Goal: Task Accomplishment & Management: Use online tool/utility

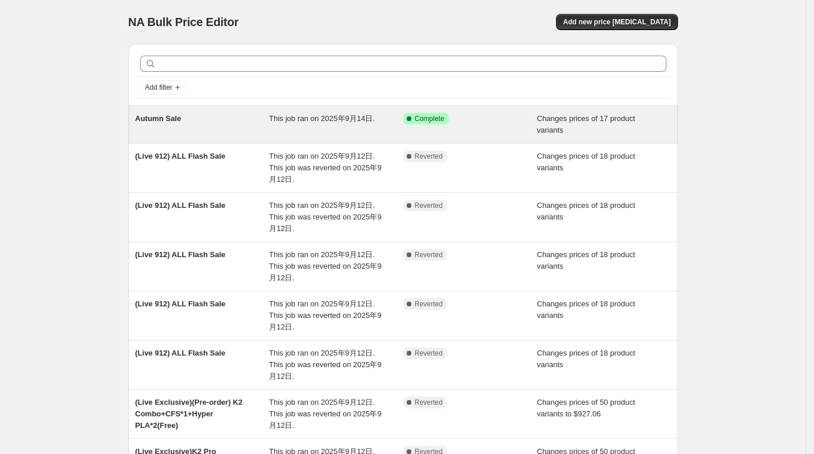
click at [208, 127] on div "Autumn Sale" at bounding box center [202, 124] width 134 height 23
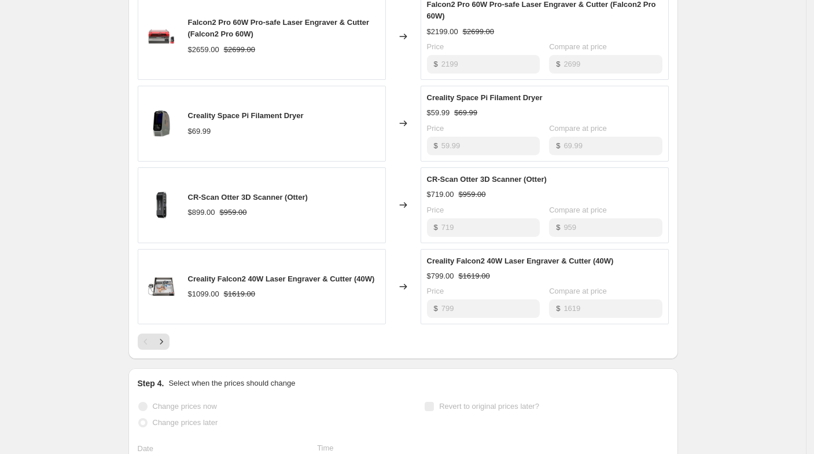
scroll to position [620, 0]
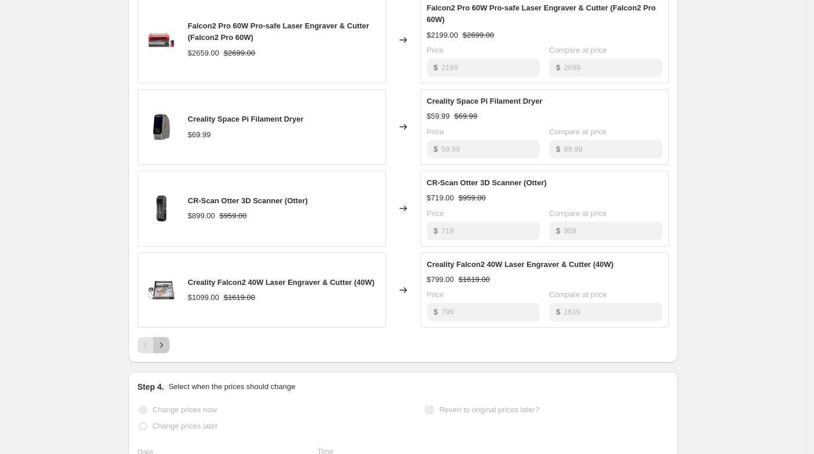
click at [165, 348] on button "Next" at bounding box center [161, 345] width 16 height 16
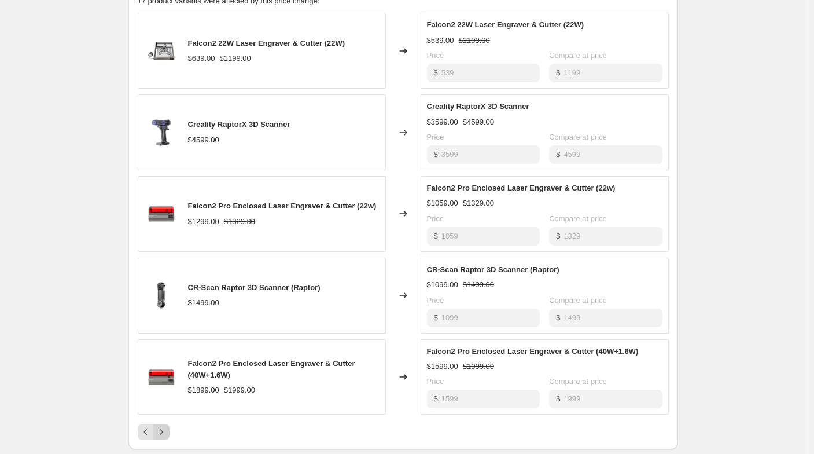
scroll to position [556, 0]
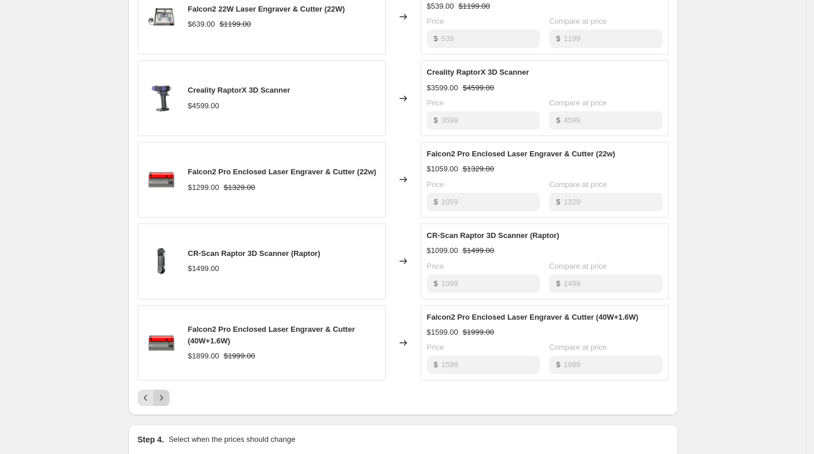
click at [168, 389] on button "Next" at bounding box center [161, 397] width 16 height 16
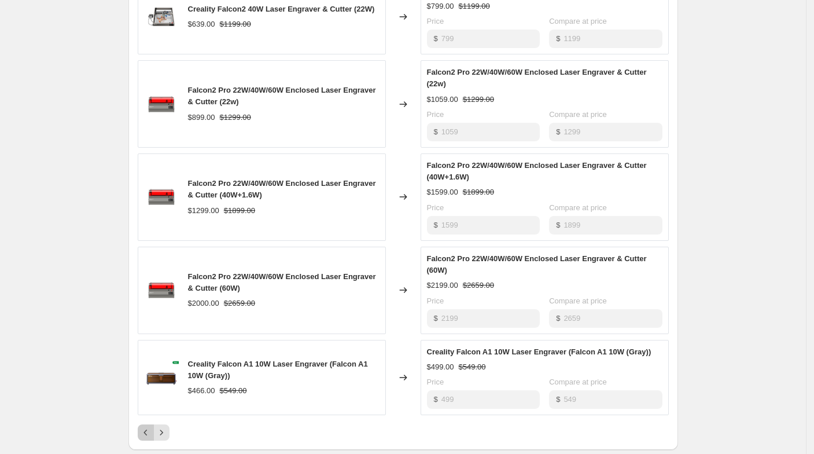
click at [146, 424] on button "Previous" at bounding box center [146, 432] width 16 height 16
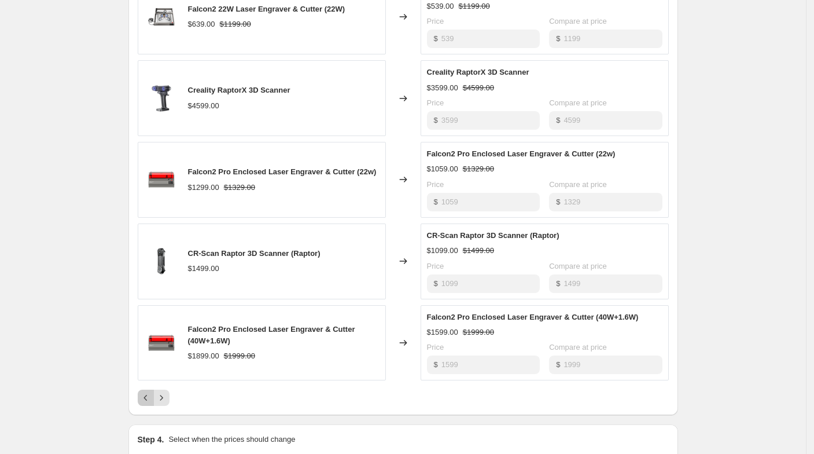
click at [153, 389] on button "Previous" at bounding box center [146, 397] width 16 height 16
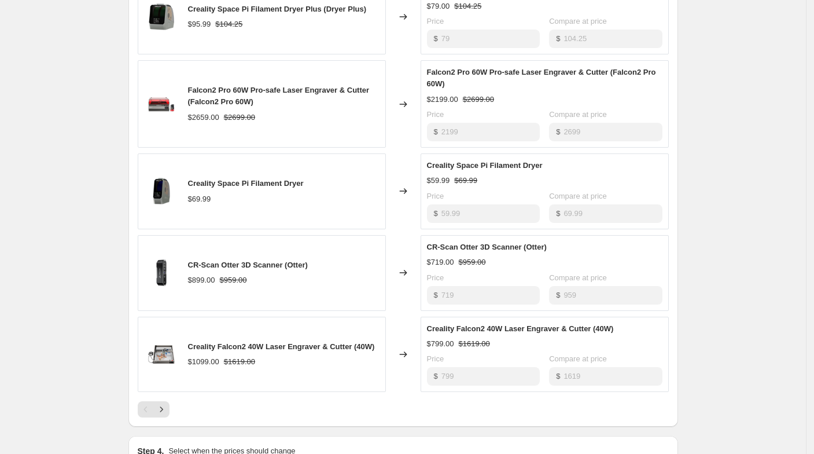
scroll to position [363, 0]
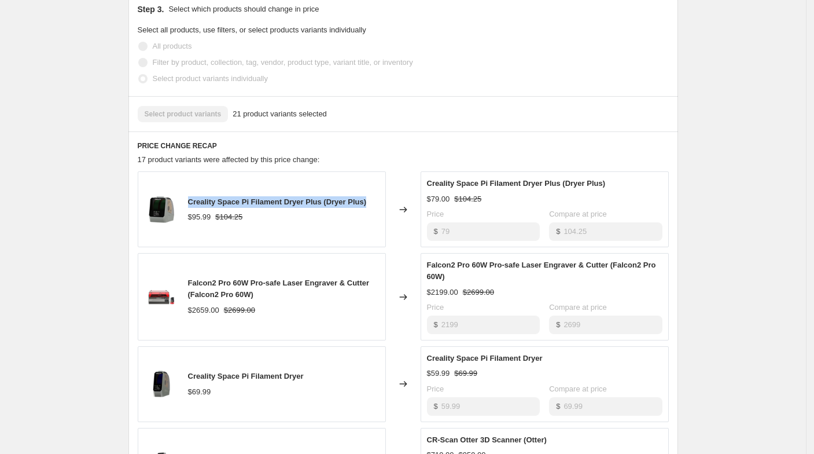
drag, startPoint x: 188, startPoint y: 200, endPoint x: 366, endPoint y: 197, distance: 178.2
click at [366, 197] on div "Creality Space Pi Filament Dryer Plus (Dryer Plus) $95.99 $104.25" at bounding box center [262, 209] width 248 height 76
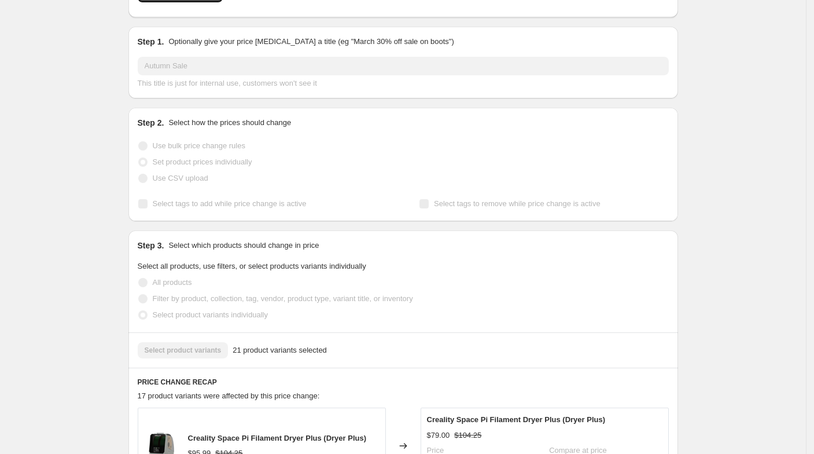
scroll to position [0, 0]
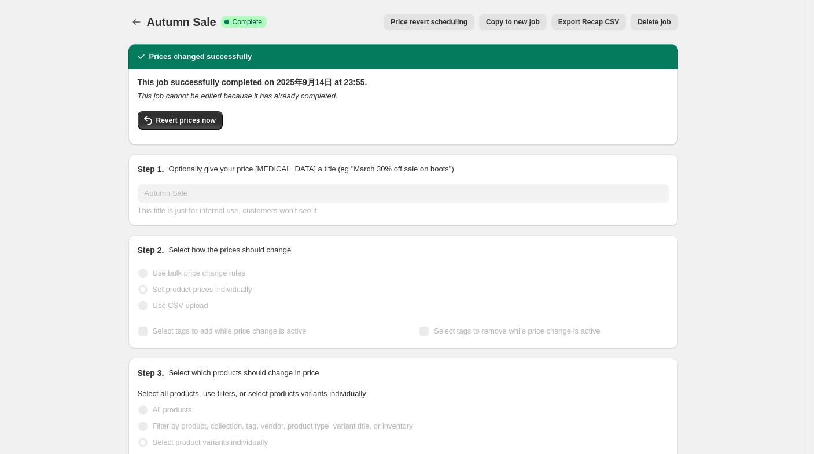
click at [527, 22] on span "Copy to new job" at bounding box center [513, 21] width 54 height 9
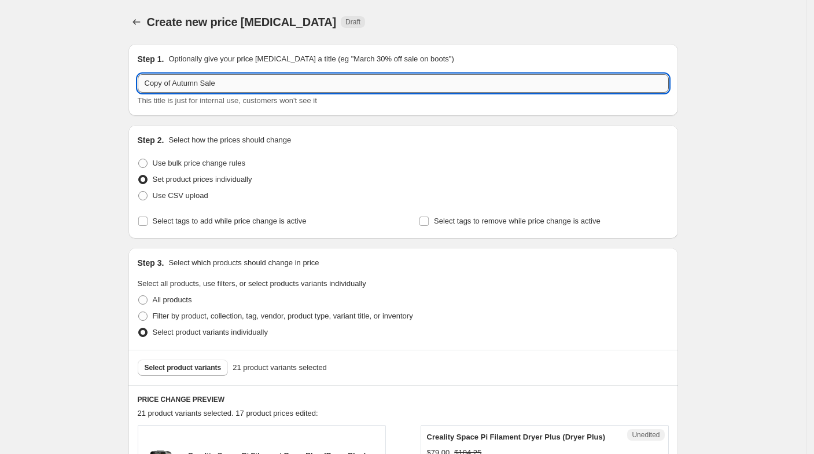
drag, startPoint x: 176, startPoint y: 83, endPoint x: 145, endPoint y: 83, distance: 31.2
click at [145, 83] on input "Copy of Autumn Sale" at bounding box center [403, 83] width 531 height 19
type input "(Live) Autumn Sale"
drag, startPoint x: 109, startPoint y: 109, endPoint x: 104, endPoint y: 104, distance: 7.8
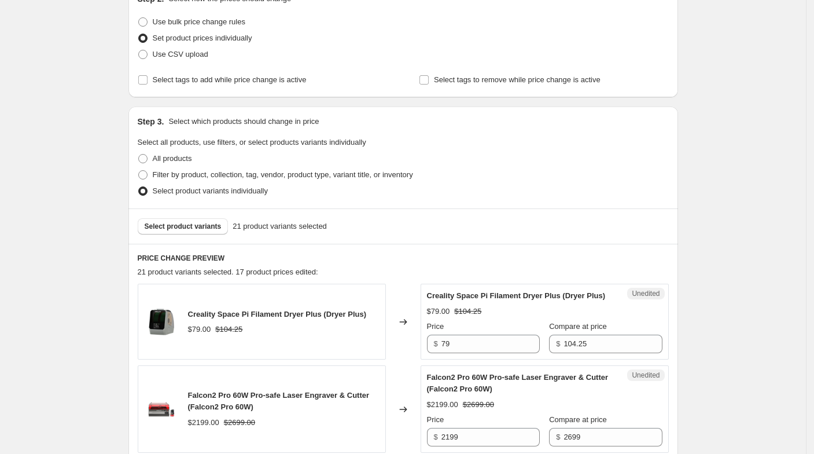
scroll to position [193, 0]
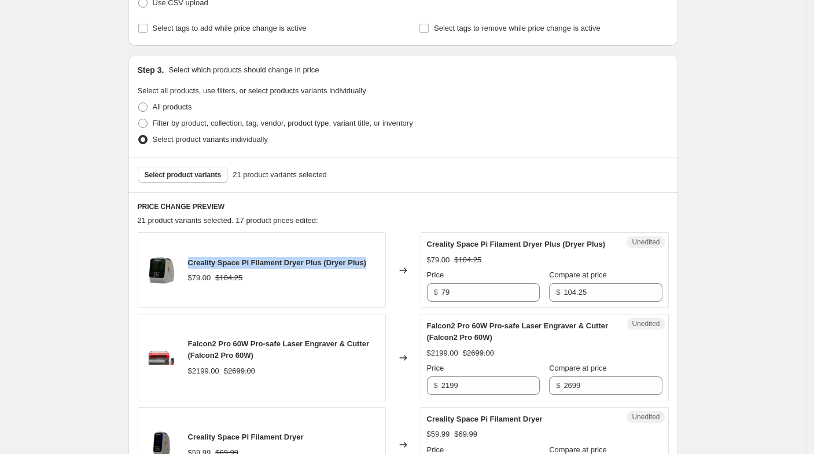
drag, startPoint x: 189, startPoint y: 268, endPoint x: 370, endPoint y: 262, distance: 181.8
click at [370, 262] on div "Creality Space Pi Filament Dryer Plus (Dryer Plus) $79.00 $104.25" at bounding box center [262, 270] width 248 height 76
copy span "Creality Space Pi Filament Dryer Plus (Dryer Plus)"
click at [201, 178] on span "Select product variants" at bounding box center [183, 174] width 77 height 9
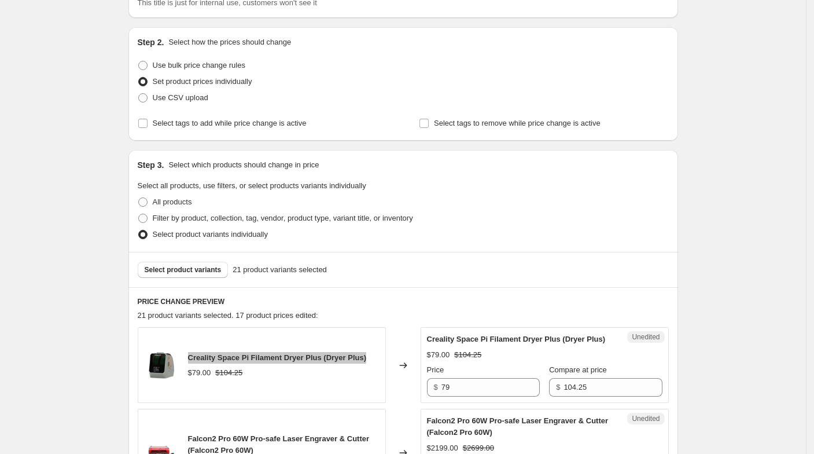
scroll to position [0, 0]
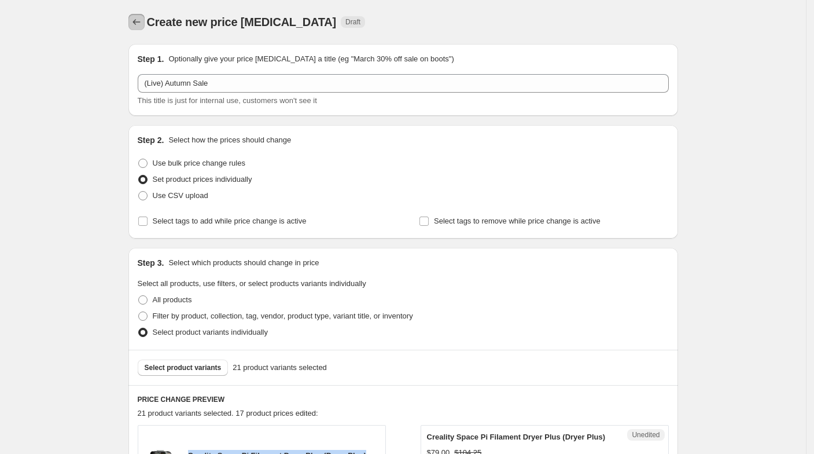
click at [142, 23] on icon "Price change jobs" at bounding box center [137, 22] width 12 height 12
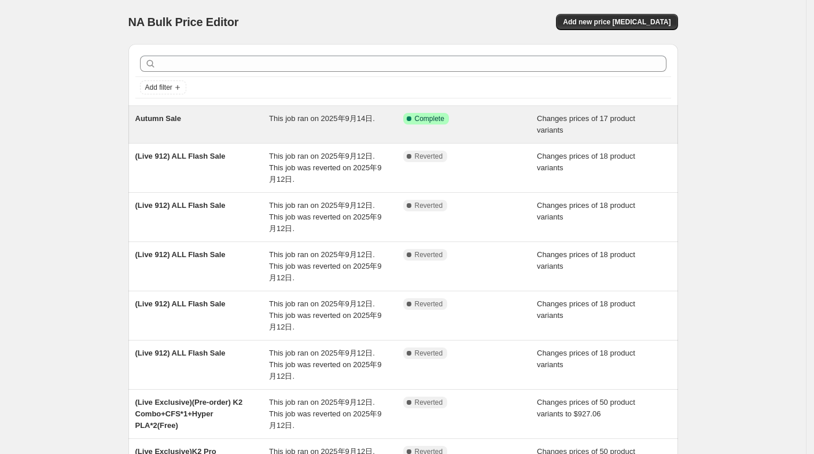
click at [189, 134] on div "Autumn Sale" at bounding box center [202, 124] width 134 height 23
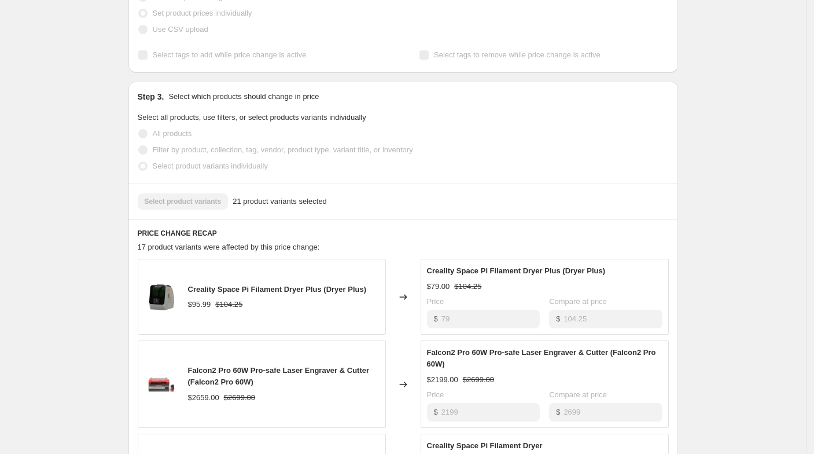
scroll to position [385, 0]
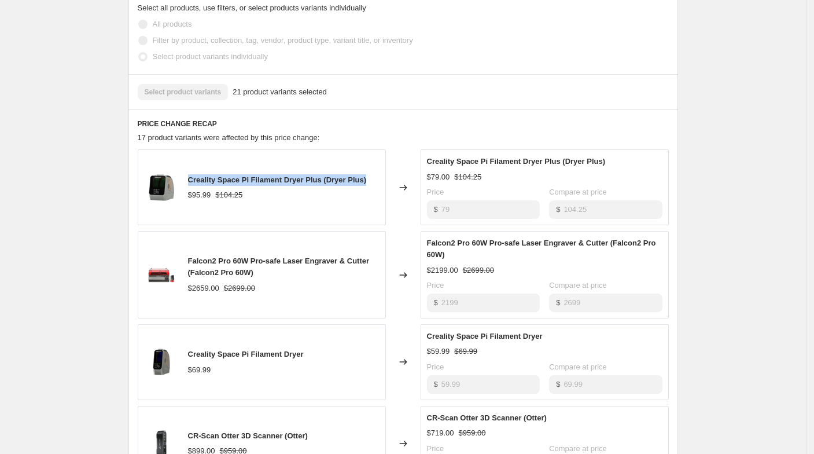
drag, startPoint x: 190, startPoint y: 180, endPoint x: 367, endPoint y: 176, distance: 177.1
click at [367, 176] on div "Creality Space Pi Filament Dryer Plus (Dryer Plus) $95.99 $104.25" at bounding box center [262, 187] width 248 height 76
copy span "Creality Space Pi Filament Dryer Plus (Dryer Plus)"
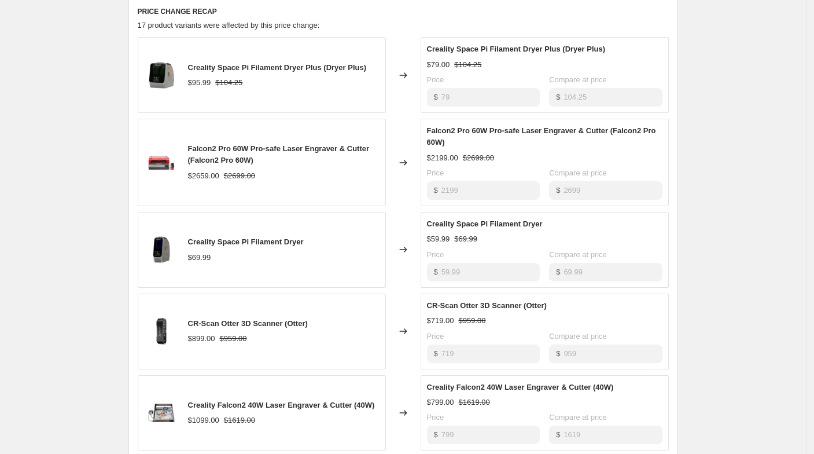
scroll to position [514, 0]
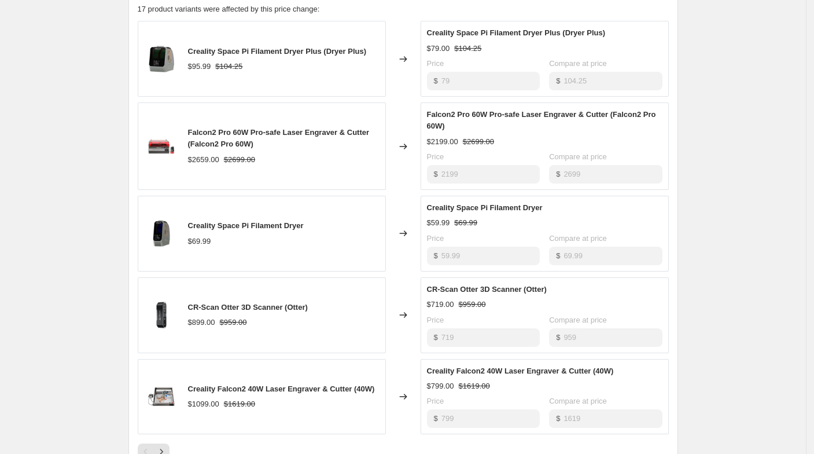
click at [205, 154] on div "$2659.00" at bounding box center [203, 160] width 31 height 12
drag, startPoint x: 188, startPoint y: 129, endPoint x: 265, endPoint y: 137, distance: 77.4
click at [265, 137] on div "Falcon2 Pro 60W Pro-safe Laser Engraver & Cutter (Falcon2 Pro 60W) $2659.00 $26…" at bounding box center [262, 145] width 248 height 87
copy span "Falcon2 Pro 60W Pro-safe Laser Engraver & Cutter (Falcon2 Pro 60W)"
click at [432, 170] on div "$ 2199" at bounding box center [483, 174] width 113 height 19
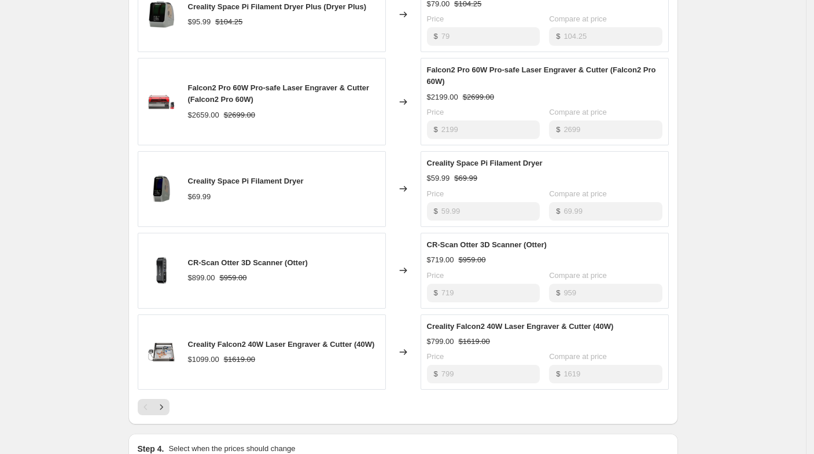
scroll to position [579, 0]
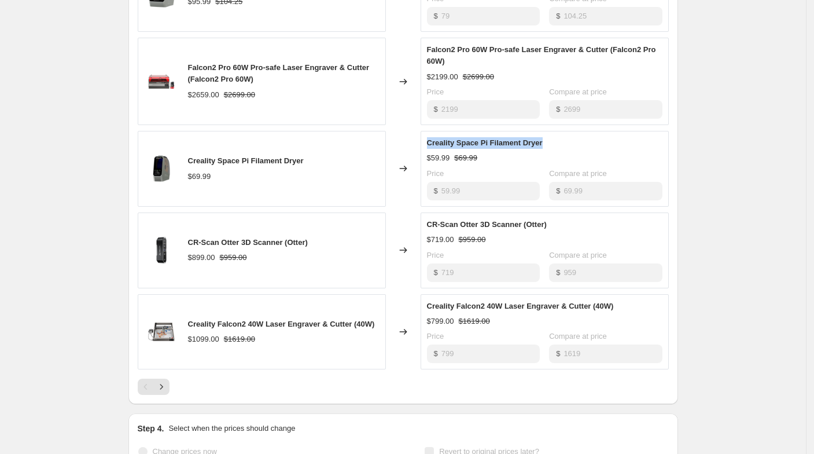
drag, startPoint x: 432, startPoint y: 141, endPoint x: 546, endPoint y: 141, distance: 114.0
click at [546, 141] on div "Creality Space Pi Filament Dryer" at bounding box center [544, 143] width 235 height 12
copy span "Creality Space Pi Filament Dryer"
click at [464, 186] on div "$ 59.99" at bounding box center [483, 191] width 113 height 19
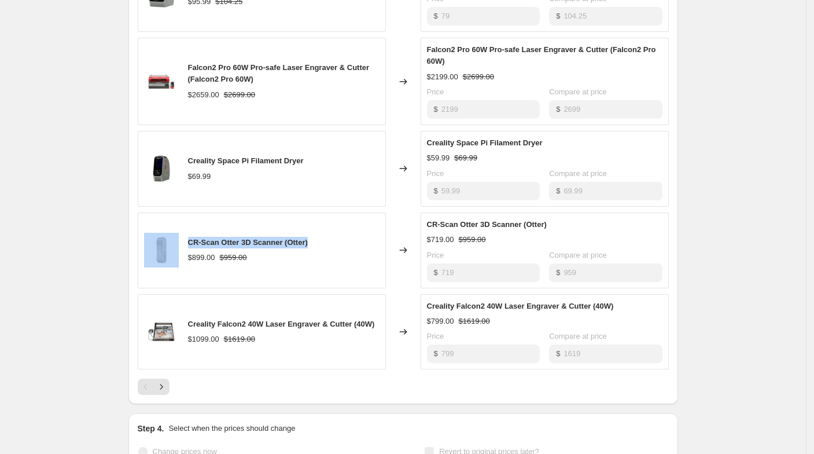
drag, startPoint x: 318, startPoint y: 240, endPoint x: 174, endPoint y: 237, distance: 144.7
click at [174, 237] on div "CR-Scan Otter 3D Scanner (Otter) $899.00 $959.00" at bounding box center [262, 250] width 248 height 76
copy div "CR-Scan Otter 3D Scanner (Otter)"
click at [441, 271] on div "$ 719" at bounding box center [483, 272] width 113 height 19
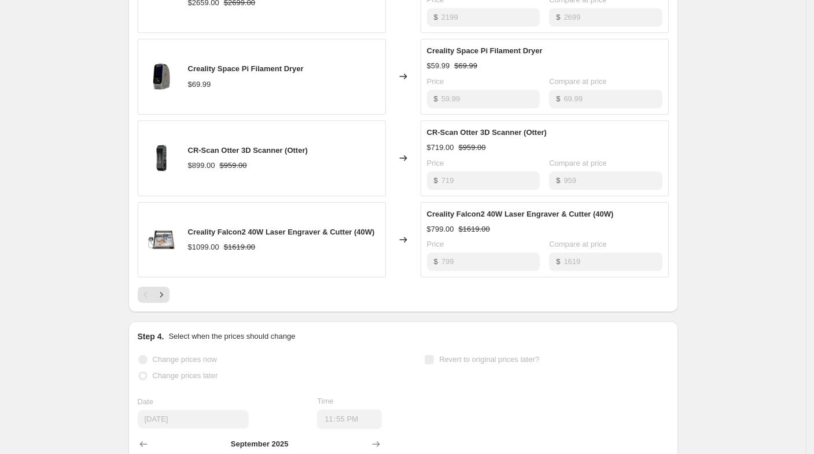
scroll to position [643, 0]
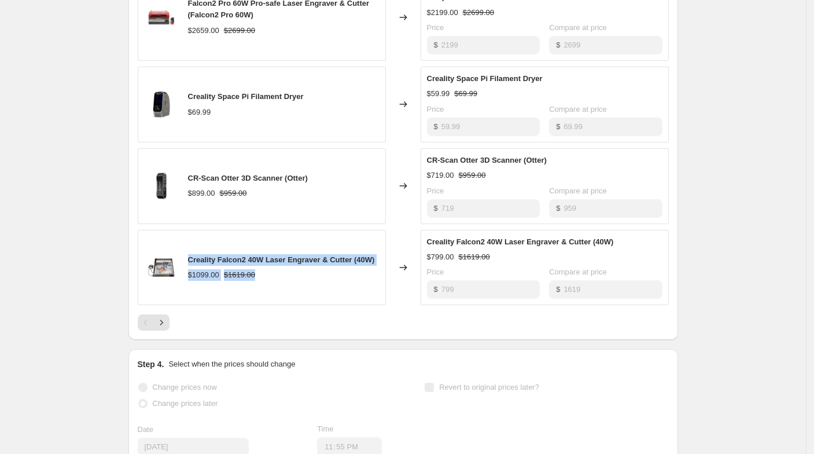
drag, startPoint x: 189, startPoint y: 258, endPoint x: 289, endPoint y: 273, distance: 101.2
click at [289, 273] on div "Creality Falcon2 40W Laser Engraver & Cutter (40W) $1099.00 $1619.00" at bounding box center [262, 268] width 248 height 76
copy div "Creality Falcon2 40W Laser Engraver & Cutter (40W) $1099.00 $1619.00"
click at [289, 271] on div "$1099.00 $1619.00" at bounding box center [281, 275] width 187 height 12
drag, startPoint x: 378, startPoint y: 253, endPoint x: 189, endPoint y: 245, distance: 189.9
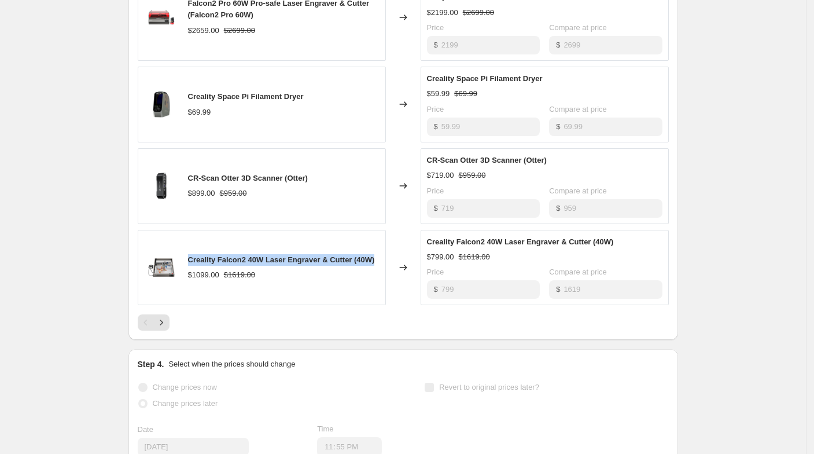
click at [189, 245] on div "Creality Falcon2 40W Laser Engraver & Cutter (40W) $1099.00 $1619.00" at bounding box center [262, 268] width 248 height 76
copy span "Creality Falcon2 40W Laser Engraver & Cutter (40W)"
click at [441, 284] on div "$ 799" at bounding box center [483, 289] width 113 height 19
click at [168, 327] on button "Next" at bounding box center [161, 322] width 16 height 16
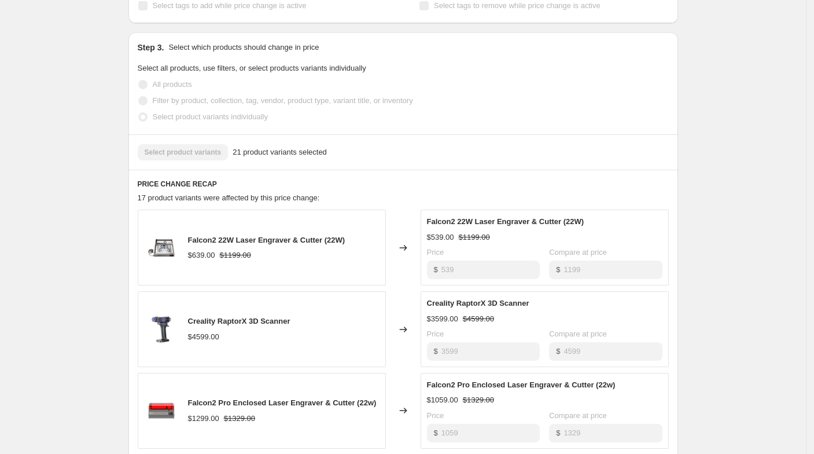
scroll to position [321, 0]
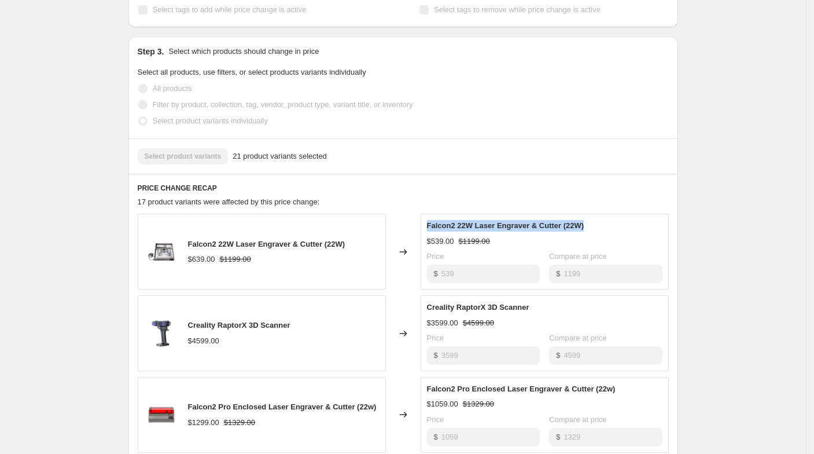
drag, startPoint x: 429, startPoint y: 224, endPoint x: 587, endPoint y: 219, distance: 158.0
click at [587, 219] on div "Falcon2 22W Laser Engraver & Cutter (22W) $539.00 $1199.00 Price $ 539 Compare …" at bounding box center [545, 251] width 248 height 76
copy span "Falcon2 22W Laser Engraver & Cutter (22W)"
click at [438, 268] on div "$ 539" at bounding box center [483, 273] width 113 height 19
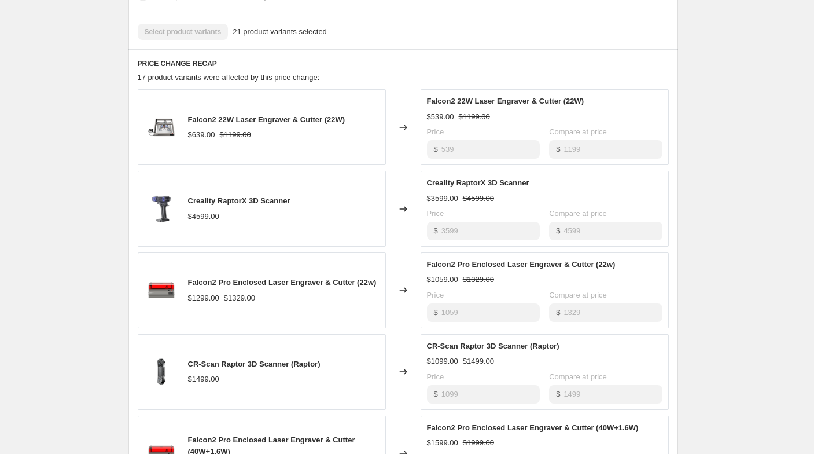
scroll to position [450, 0]
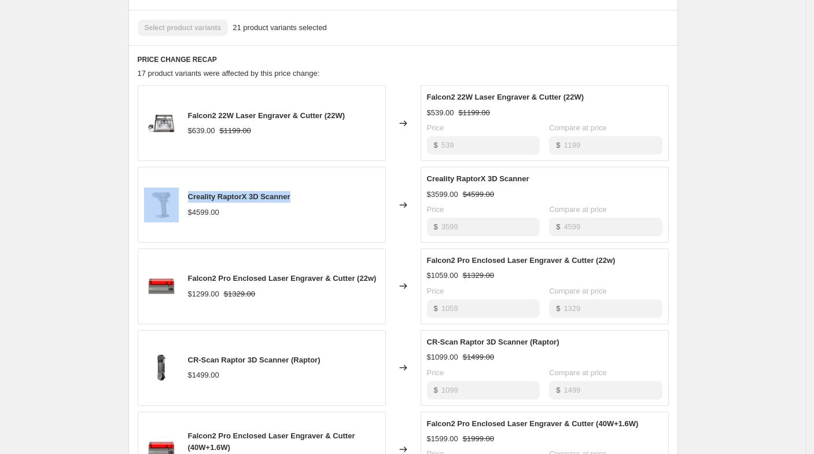
drag, startPoint x: 294, startPoint y: 193, endPoint x: 184, endPoint y: 189, distance: 110.0
click at [184, 189] on div "Creality RaptorX 3D Scanner $4599.00" at bounding box center [262, 205] width 248 height 76
copy div "Creality RaptorX 3D Scanner"
click at [436, 230] on div "$ 3599" at bounding box center [483, 227] width 113 height 19
click at [404, 224] on div "Changed to" at bounding box center [403, 205] width 35 height 76
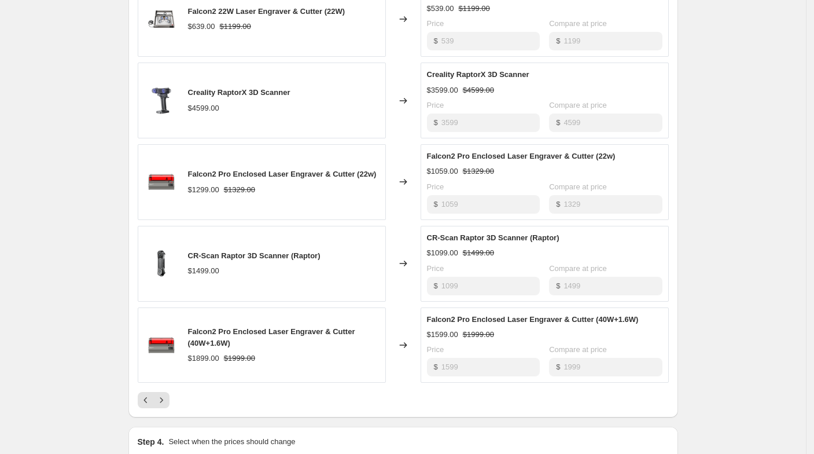
scroll to position [579, 0]
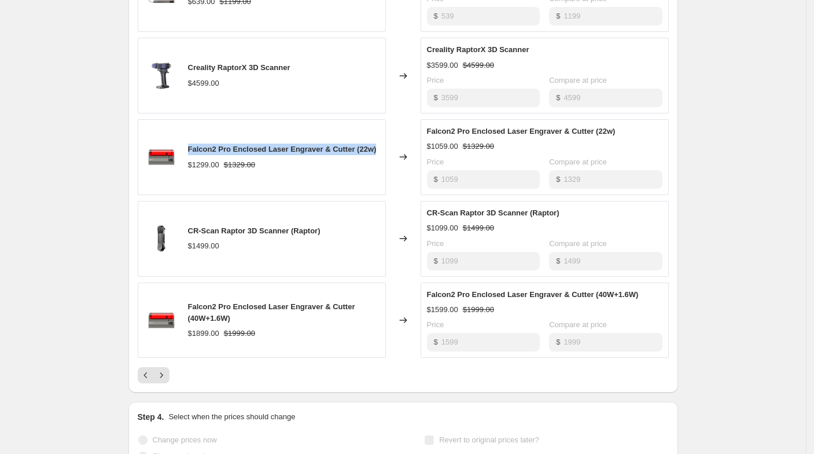
drag, startPoint x: 193, startPoint y: 148, endPoint x: 377, endPoint y: 149, distance: 184.0
click at [377, 149] on div "Falcon2 Pro Enclosed Laser Engraver & Cutter (22w) $1299.00 $1329.00" at bounding box center [262, 157] width 248 height 76
copy span "Falcon2 Pro Enclosed Laser Engraver & Cutter (22w)"
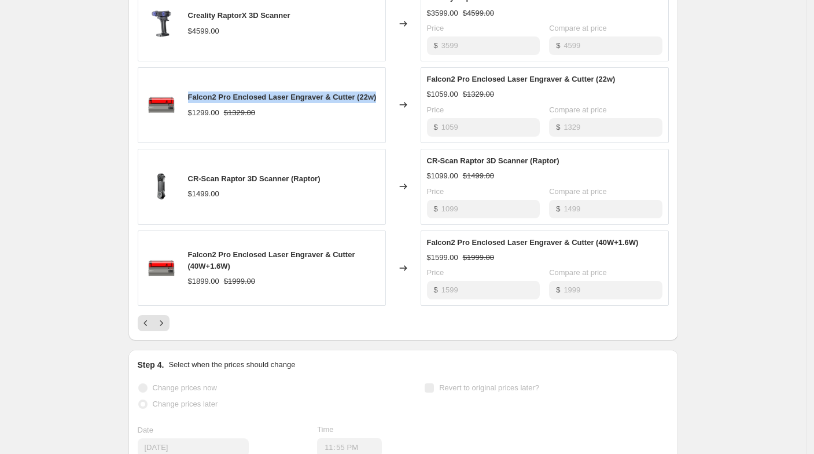
scroll to position [643, 0]
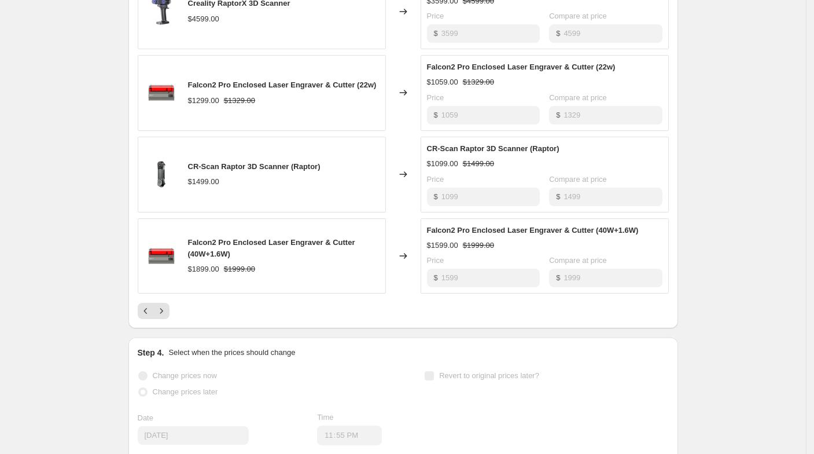
click at [438, 117] on div "$ 1059" at bounding box center [483, 115] width 113 height 19
click at [430, 275] on div "$ 1599" at bounding box center [483, 277] width 113 height 19
drag, startPoint x: 327, startPoint y: 163, endPoint x: 185, endPoint y: 153, distance: 142.7
click at [185, 153] on div "CR-Scan Raptor 3D Scanner (Raptor) $1499.00" at bounding box center [262, 175] width 248 height 76
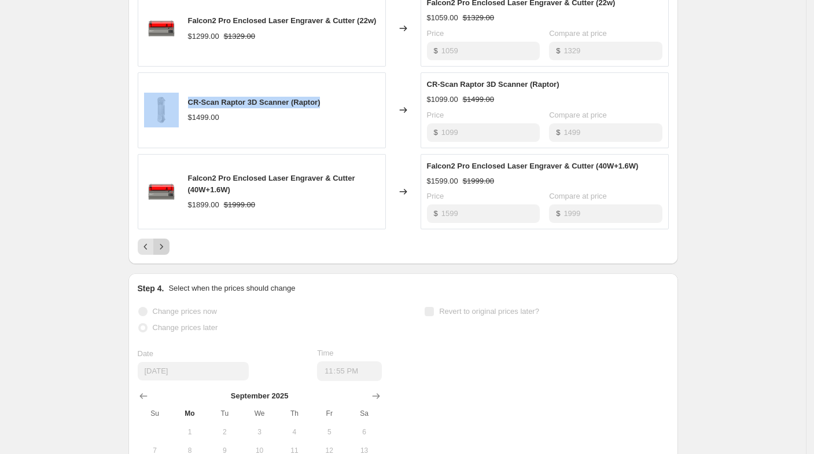
click at [164, 241] on icon "Next" at bounding box center [162, 247] width 12 height 12
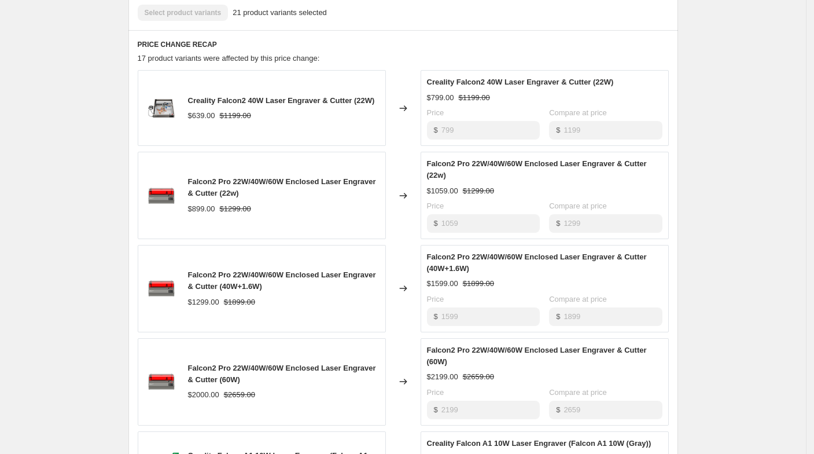
scroll to position [450, 0]
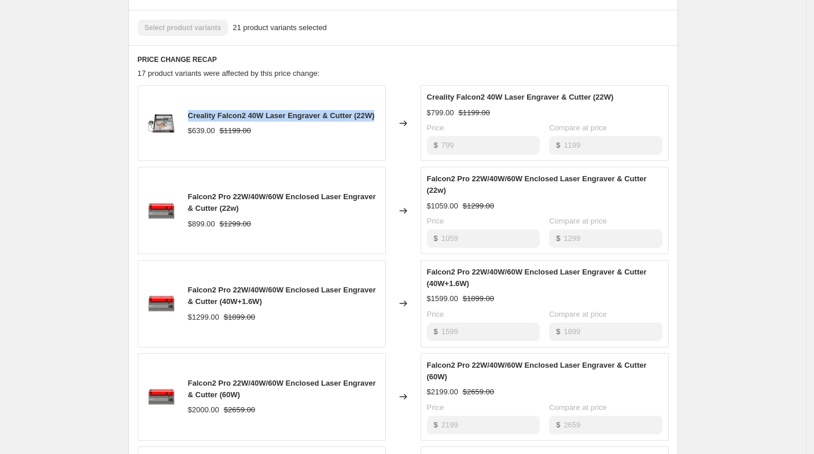
drag, startPoint x: 188, startPoint y: 115, endPoint x: 380, endPoint y: 113, distance: 191.5
click at [380, 113] on div "Creality Falcon2 40W Laser Engraver & Cutter (22W) $639.00 $1199.00" at bounding box center [262, 123] width 248 height 76
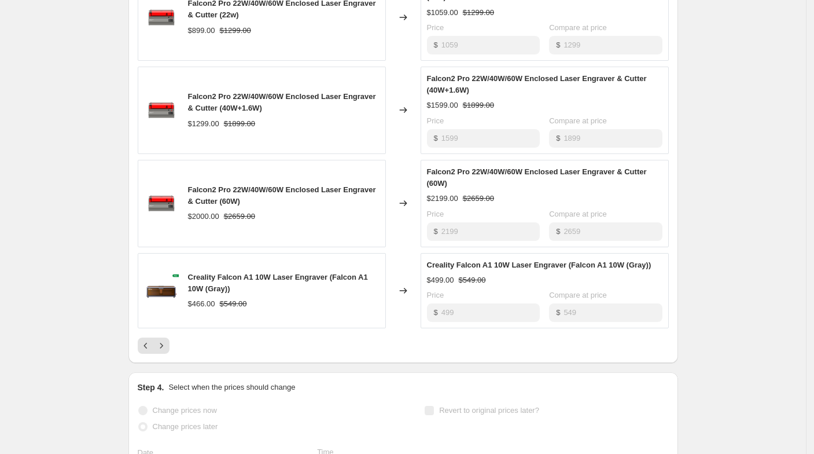
scroll to position [707, 0]
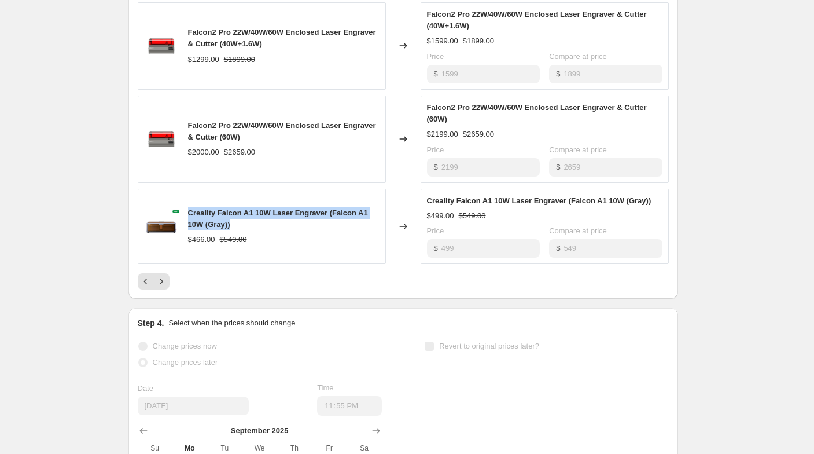
drag, startPoint x: 188, startPoint y: 211, endPoint x: 268, endPoint y: 223, distance: 81.3
click at [268, 223] on div "Creality Falcon A1 10W Laser Engraver (Falcon A1 10W (Gray)) $466.00 $549.00" at bounding box center [262, 227] width 248 height 76
click at [439, 246] on div "$ 499" at bounding box center [483, 248] width 113 height 19
click at [167, 278] on icon "Next" at bounding box center [162, 281] width 12 height 12
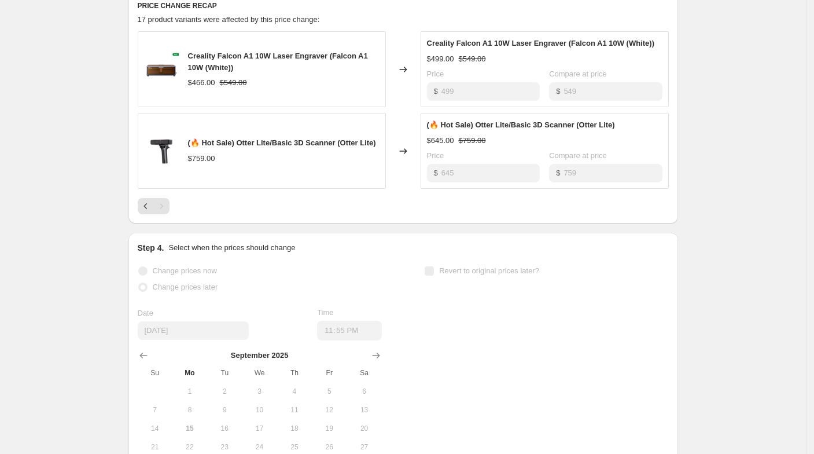
scroll to position [429, 0]
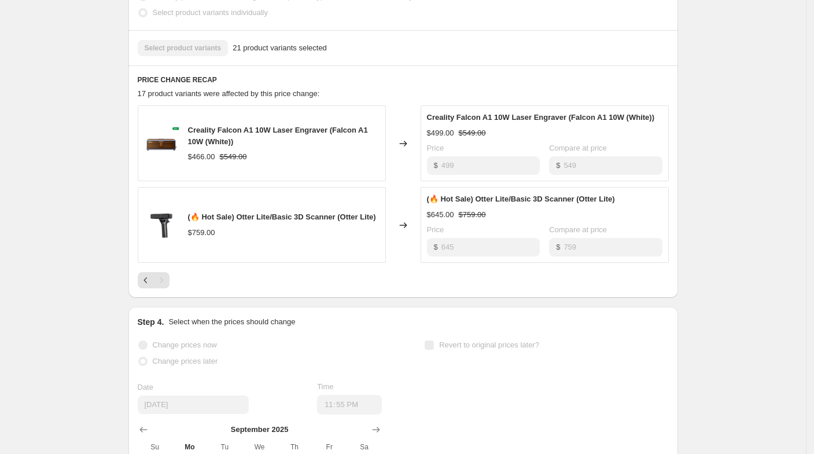
click at [190, 126] on div "Creality Falcon A1 10W Laser Engraver (Falcon A1 10W (White)) $466.00 $549.00" at bounding box center [262, 143] width 248 height 76
drag, startPoint x: 190, startPoint y: 217, endPoint x: 377, endPoint y: 210, distance: 187.0
click at [377, 210] on div "(🔥 Hot Sale) Otter Lite/Basic 3D Scanner (Otter Lite) $759.00" at bounding box center [262, 225] width 248 height 76
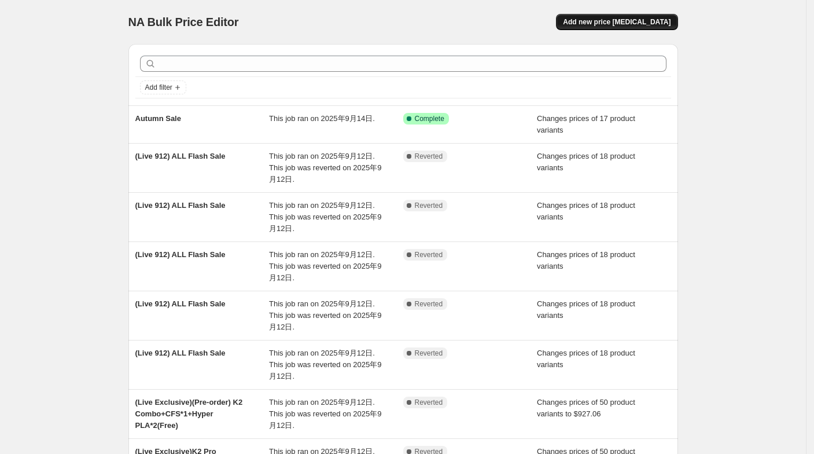
click at [585, 25] on div "Add new price [MEDICAL_DATA]" at bounding box center [616, 22] width 121 height 16
click at [627, 19] on span "Add new price [MEDICAL_DATA]" at bounding box center [617, 21] width 108 height 9
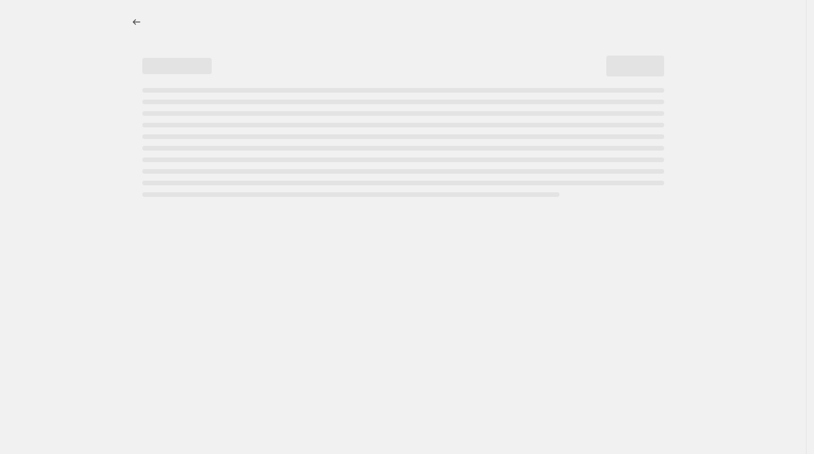
select select "percentage"
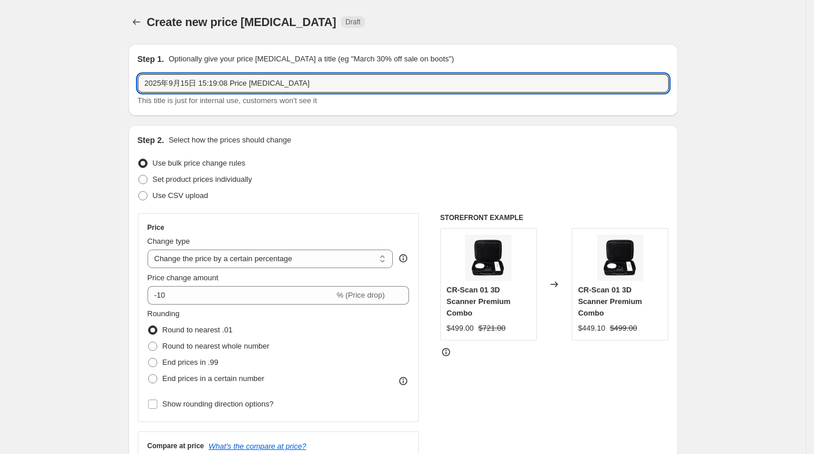
drag, startPoint x: 302, startPoint y: 88, endPoint x: 129, endPoint y: 74, distance: 173.5
paste input "Autumn Sale"
click at [149, 79] on input "Autumn Sale" at bounding box center [403, 83] width 531 height 19
type input "(Live) Autumn Sale"
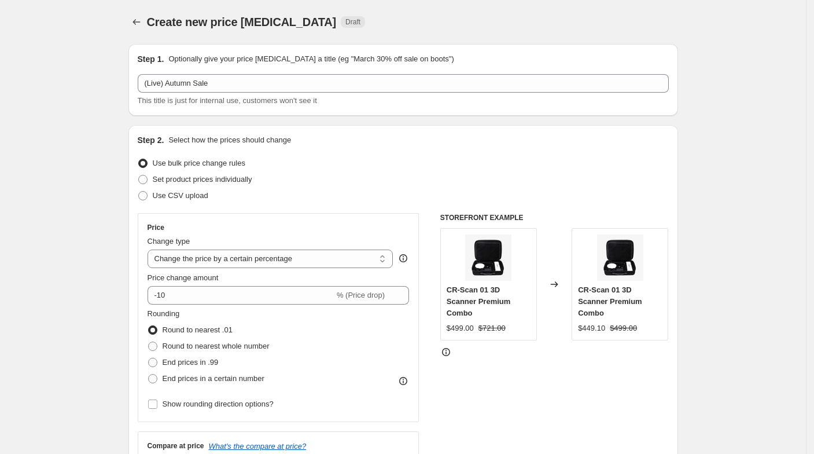
click at [138, 80] on div "Step 1. Optionally give your price [MEDICAL_DATA] a title (eg "March 30% off sa…" at bounding box center [403, 80] width 550 height 72
click at [174, 179] on span "Set product prices individually" at bounding box center [203, 179] width 100 height 9
click at [139, 175] on input "Set product prices individually" at bounding box center [138, 175] width 1 height 1
radio input "true"
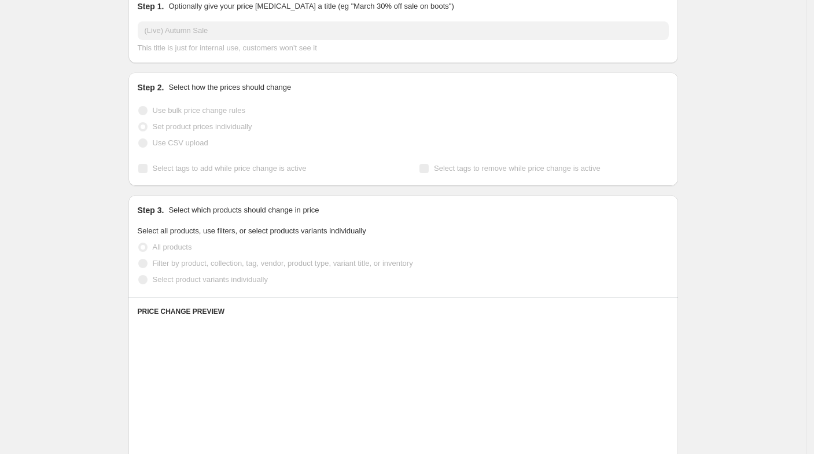
scroll to position [64, 0]
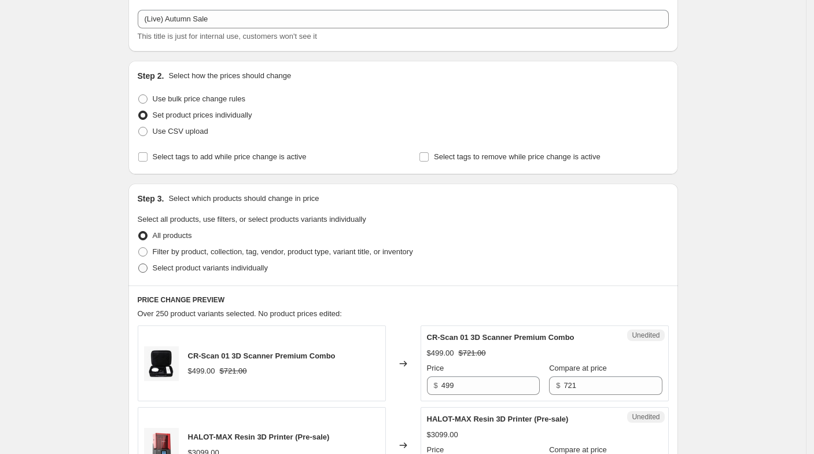
click at [195, 269] on span "Select product variants individually" at bounding box center [210, 267] width 115 height 9
click at [139, 264] on input "Select product variants individually" at bounding box center [138, 263] width 1 height 1
radio input "true"
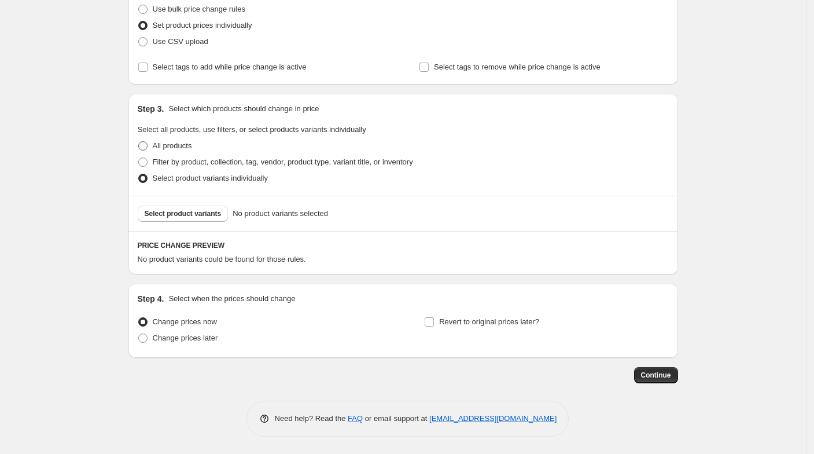
scroll to position [153, 0]
click at [182, 213] on span "Select product variants" at bounding box center [183, 214] width 77 height 9
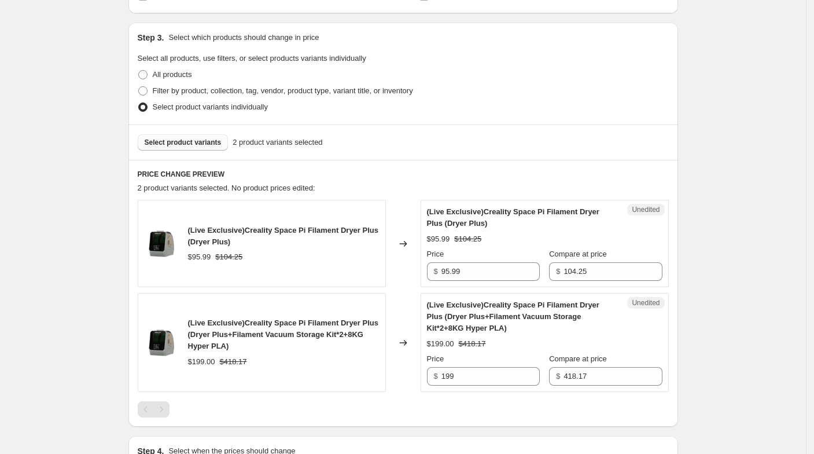
scroll to position [281, 0]
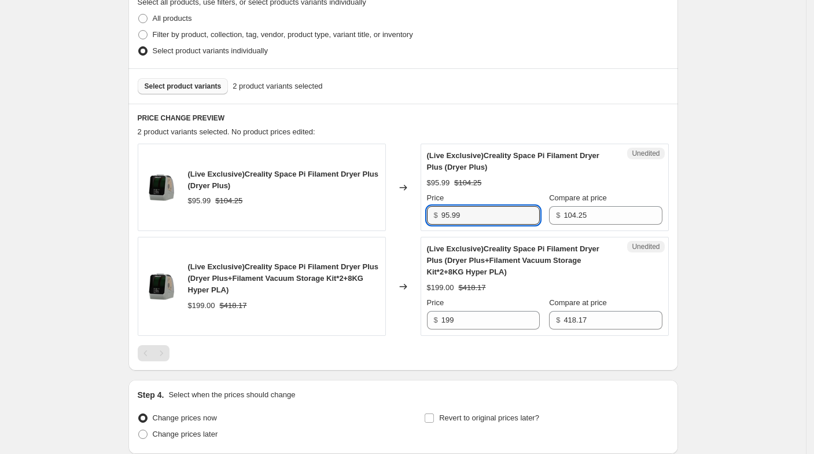
paste input "7"
drag, startPoint x: 480, startPoint y: 215, endPoint x: 406, endPoint y: 205, distance: 74.7
click at [406, 205] on div "(Live Exclusive)Creality Space Pi Filament Dryer Plus (Dryer Plus) $95.99 $104.…" at bounding box center [403, 186] width 531 height 87
type input "79"
click at [410, 220] on div "Changed to" at bounding box center [403, 186] width 35 height 87
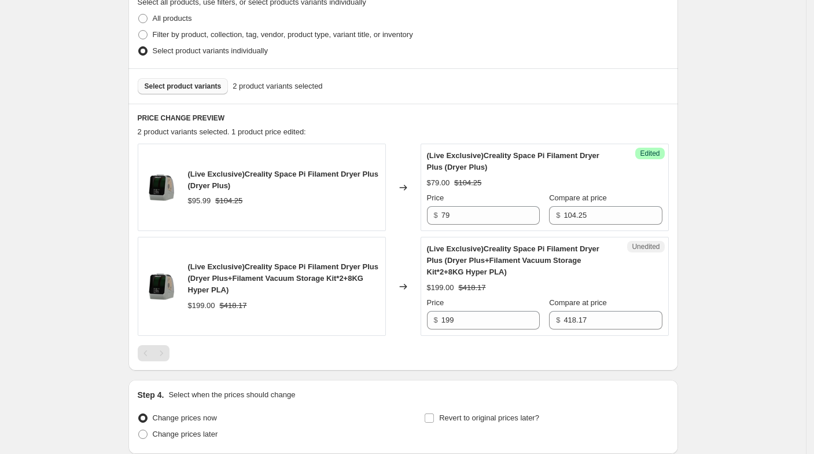
scroll to position [345, 0]
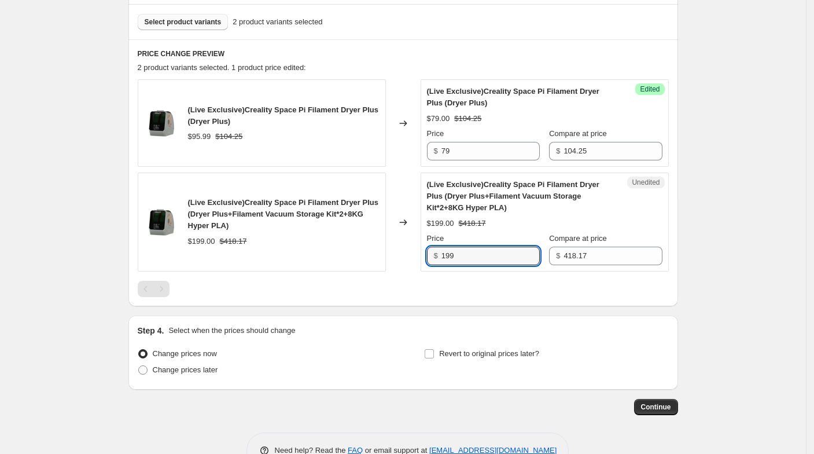
drag, startPoint x: 460, startPoint y: 252, endPoint x: 434, endPoint y: 245, distance: 26.2
click at [434, 246] on div "$ 199" at bounding box center [483, 255] width 113 height 19
click at [423, 262] on div "Unedited (Live Exclusive)Creality Space Pi Filament Dryer Plus (Dryer Plus+Fila…" at bounding box center [545, 221] width 248 height 99
click at [433, 240] on div "Price $ 199" at bounding box center [483, 249] width 113 height 32
type input "192"
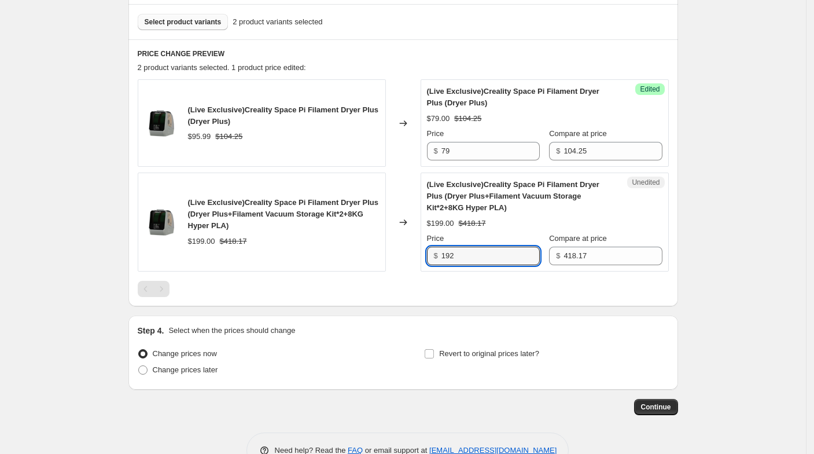
click at [416, 238] on div "Changed to" at bounding box center [403, 221] width 35 height 99
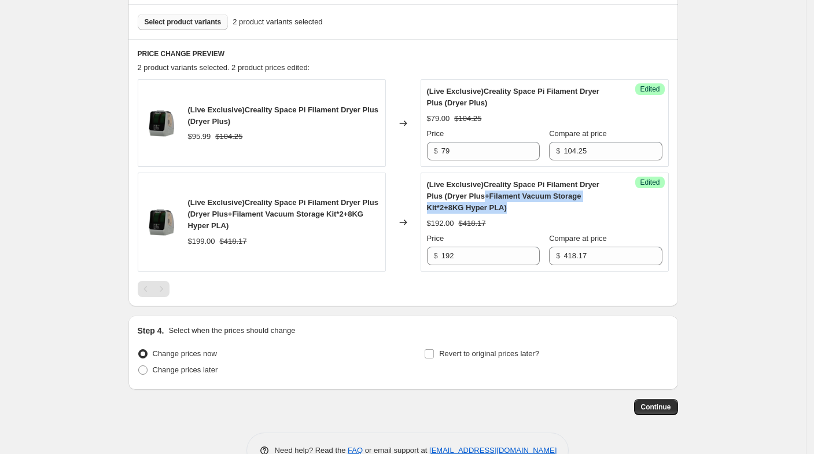
drag, startPoint x: 472, startPoint y: 191, endPoint x: 568, endPoint y: 204, distance: 96.3
click at [568, 204] on div "(Live Exclusive)Creality Space Pi Filament Dryer Plus (Dryer Plus+Filament Vacu…" at bounding box center [521, 196] width 189 height 35
drag, startPoint x: 483, startPoint y: 201, endPoint x: 476, endPoint y: 182, distance: 20.3
click at [476, 182] on div "(Live Exclusive)Creality Space Pi Filament Dryer Plus (Dryer Plus+Filament Vacu…" at bounding box center [521, 196] width 189 height 35
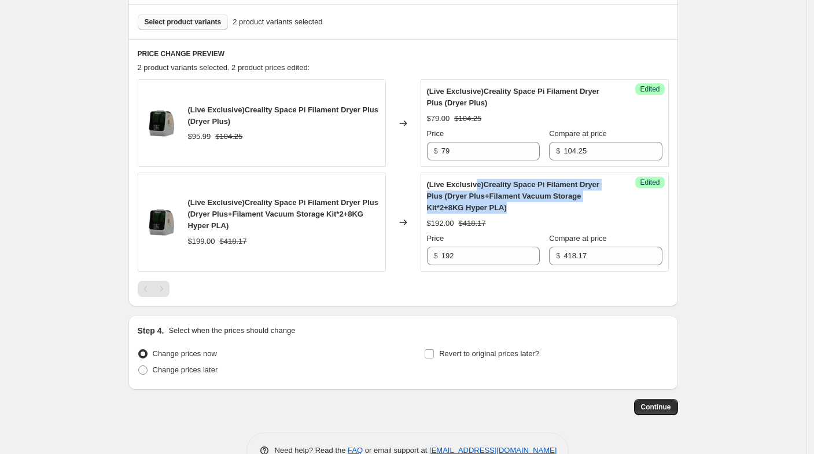
click at [476, 182] on span "(Live Exclusive)Creality Space Pi Filament Dryer Plus (Dryer Plus+Filament Vacu…" at bounding box center [513, 196] width 172 height 32
drag, startPoint x: 491, startPoint y: 179, endPoint x: 550, endPoint y: 204, distance: 63.8
click at [550, 204] on div "(Live Exclusive)Creality Space Pi Filament Dryer Plus (Dryer Plus+Filament Vacu…" at bounding box center [521, 196] width 189 height 35
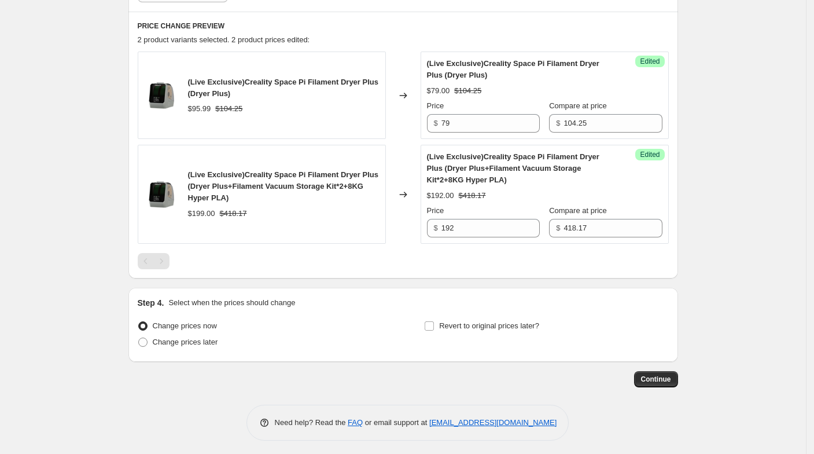
scroll to position [375, 0]
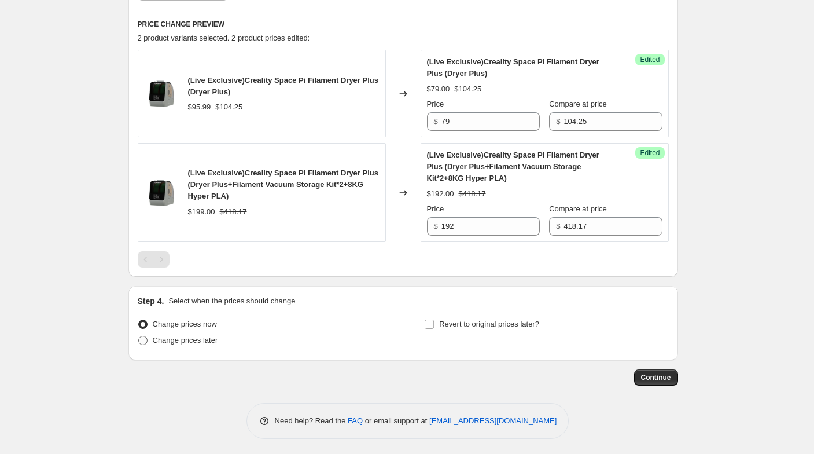
click at [194, 338] on span "Change prices later" at bounding box center [185, 340] width 65 height 9
click at [139, 336] on input "Change prices later" at bounding box center [138, 336] width 1 height 1
radio input "true"
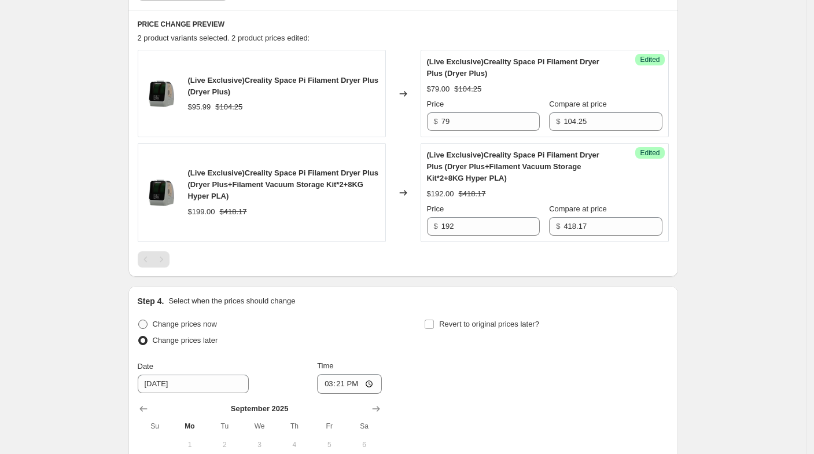
click at [217, 322] on span "Change prices now" at bounding box center [185, 323] width 64 height 9
click at [139, 320] on input "Change prices now" at bounding box center [138, 319] width 1 height 1
radio input "true"
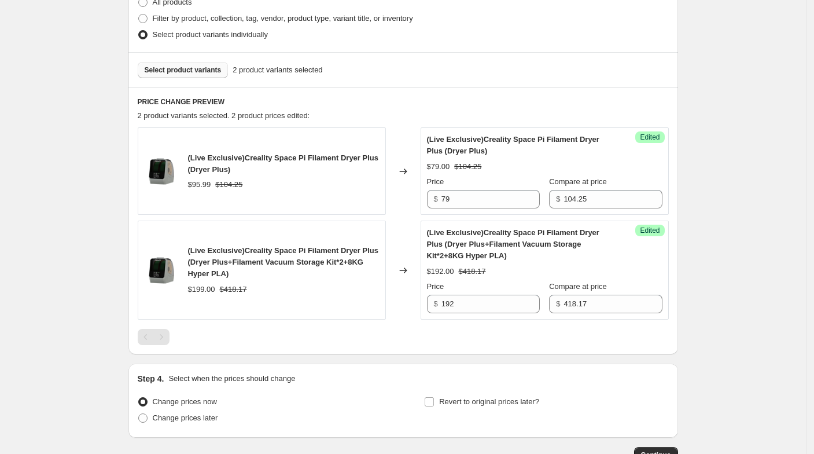
scroll to position [246, 0]
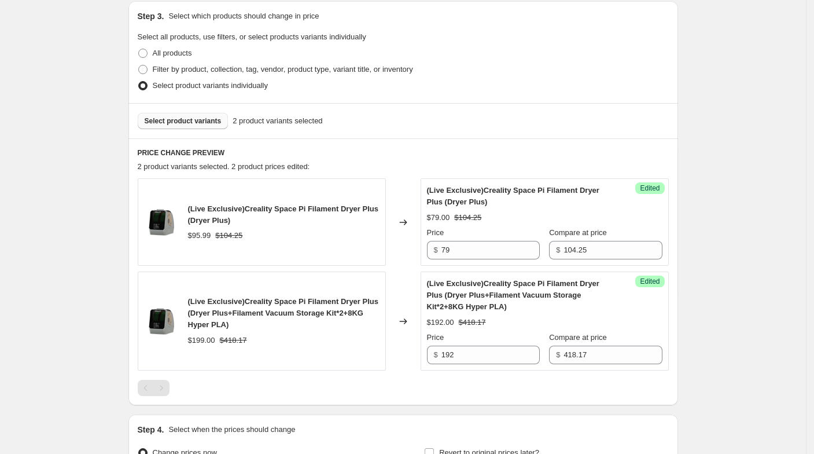
click at [186, 124] on button "Select product variants" at bounding box center [183, 121] width 91 height 16
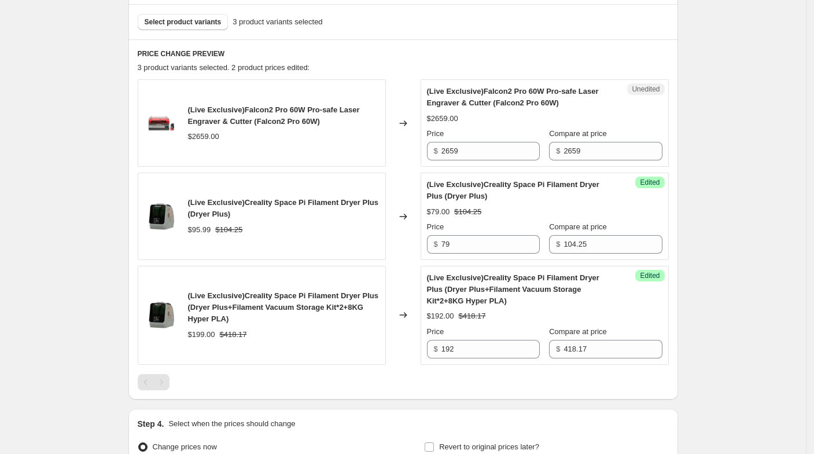
scroll to position [375, 0]
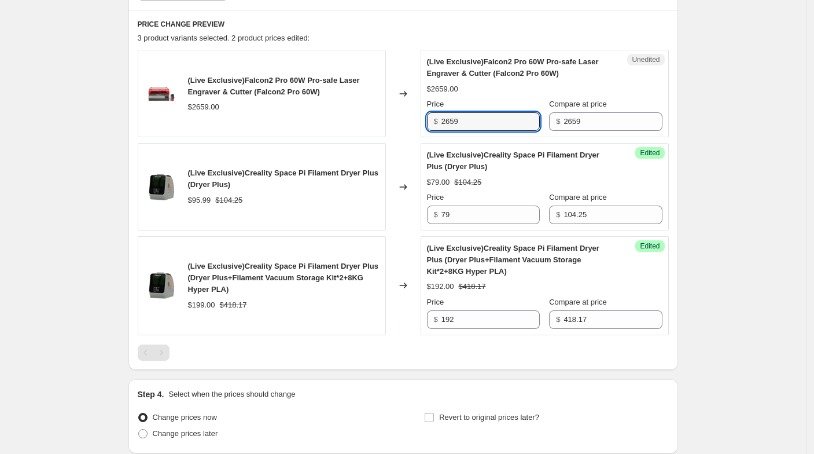
paste input "19"
drag, startPoint x: 483, startPoint y: 126, endPoint x: 397, endPoint y: 113, distance: 86.0
click at [397, 113] on div "(Live Exclusive)Falcon2 Pro 60W Pro-safe Laser Engraver & Cutter (Falcon2 Pro 6…" at bounding box center [403, 93] width 531 height 87
type input "2199"
click at [377, 113] on div "(Live Exclusive)Falcon2 Pro 60W Pro-safe Laser Engraver & Cutter (Falcon2 Pro 6…" at bounding box center [262, 93] width 248 height 87
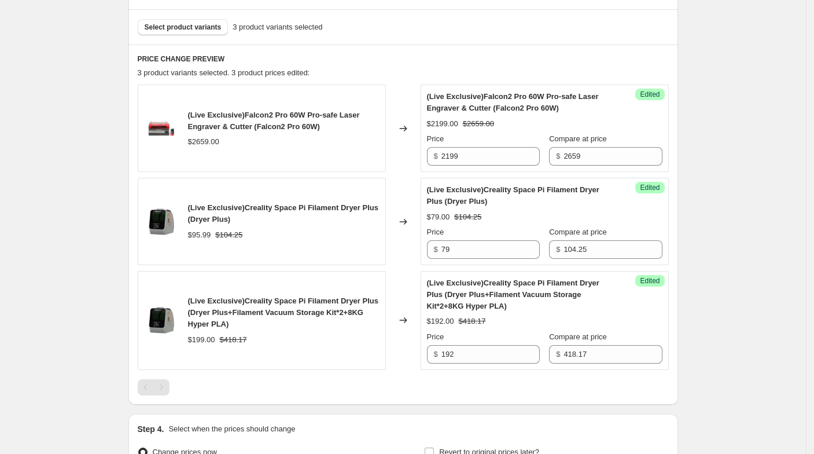
scroll to position [311, 0]
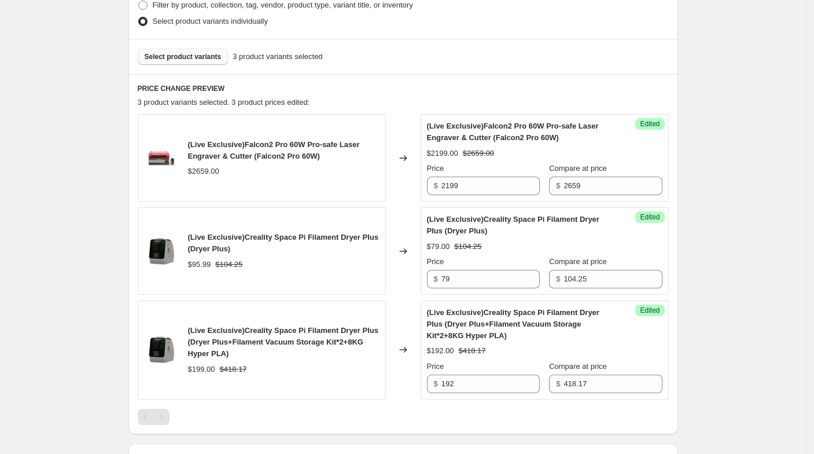
click at [191, 56] on span "Select product variants" at bounding box center [183, 56] width 77 height 9
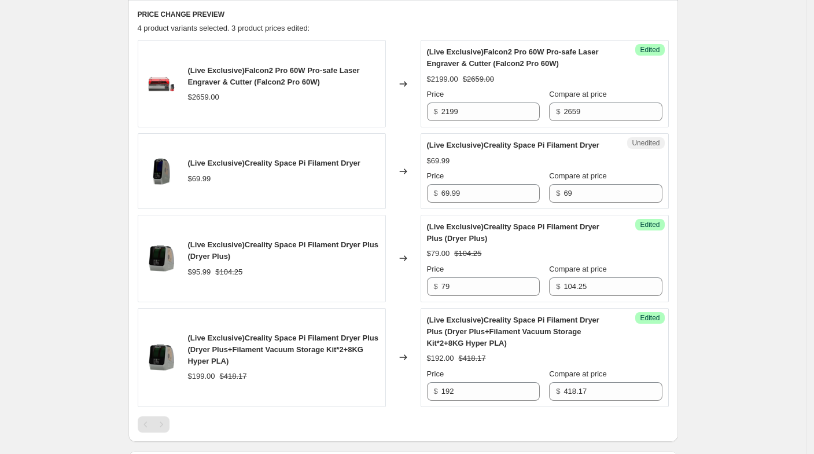
scroll to position [440, 0]
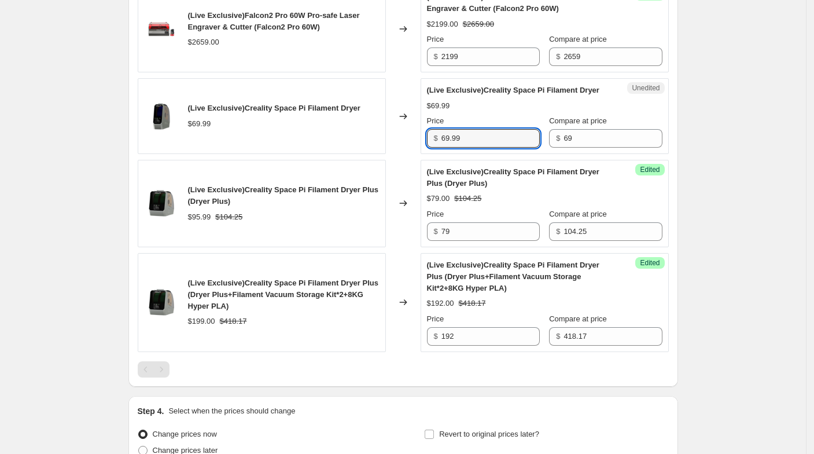
click at [425, 143] on div "Unedited (Live Exclusive)Creality Space Pi Filament Dryer $69.99 Price $ 69.99 …" at bounding box center [545, 116] width 248 height 76
paste input "5"
type input "59.99"
click at [383, 142] on div "(Live Exclusive)Creality Space Pi Filament Dryer $69.99" at bounding box center [262, 116] width 248 height 76
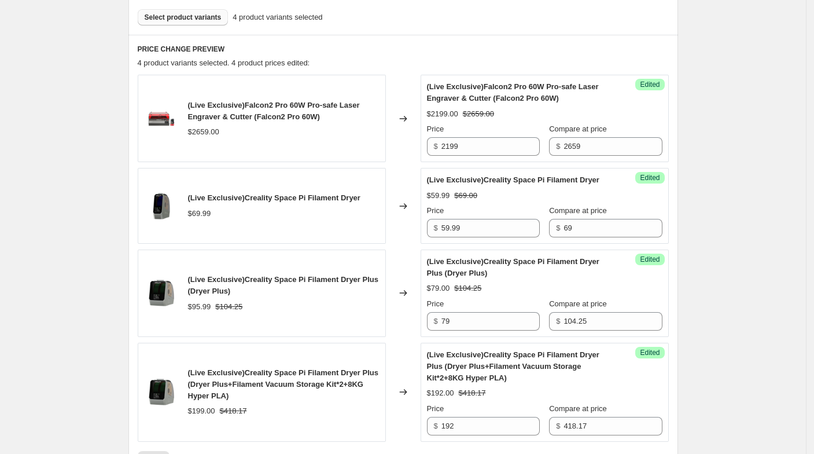
scroll to position [311, 0]
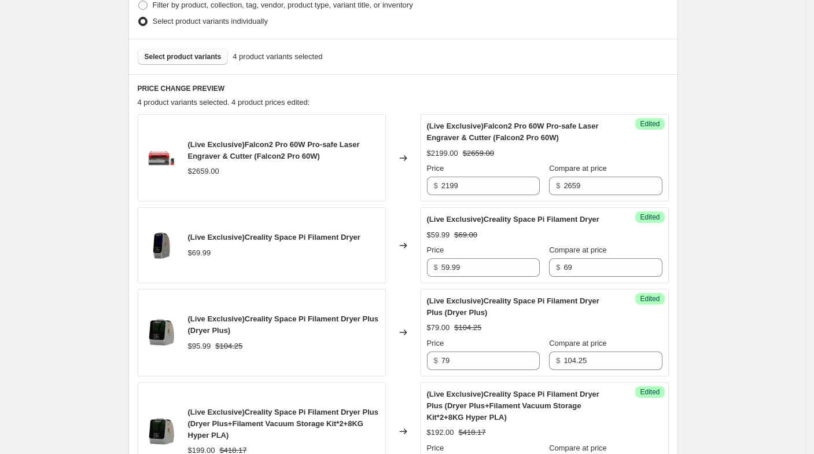
click at [198, 56] on span "Select product variants" at bounding box center [183, 56] width 77 height 9
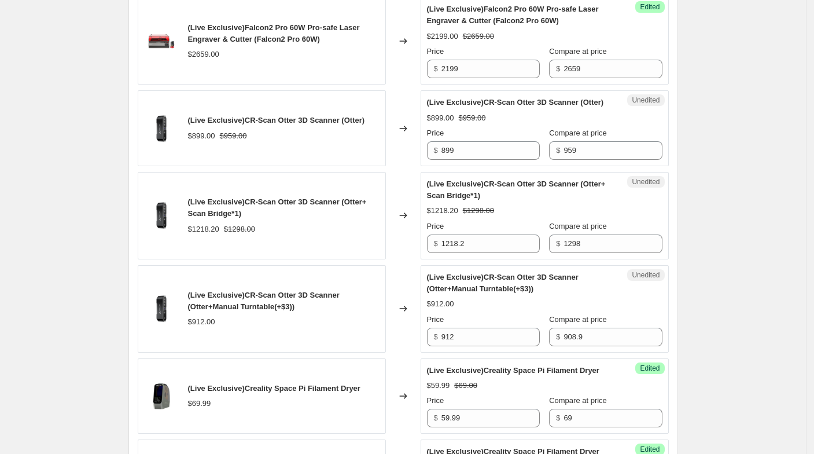
scroll to position [440, 0]
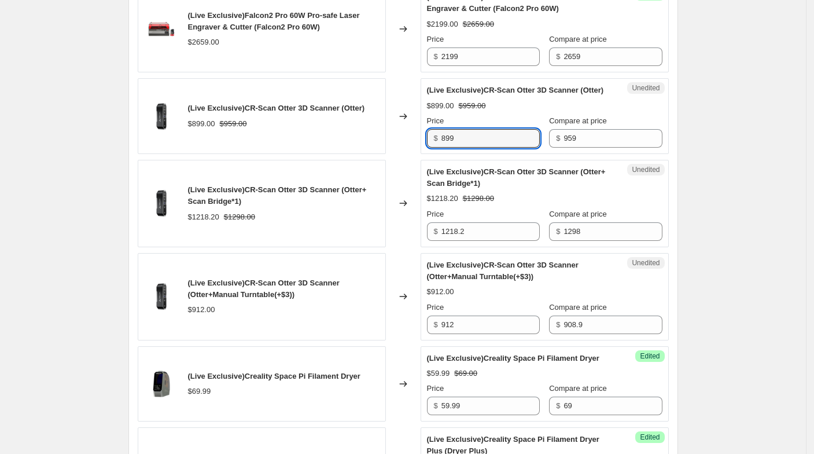
drag, startPoint x: 469, startPoint y: 150, endPoint x: 437, endPoint y: 145, distance: 32.8
click at [437, 145] on div "$ 899" at bounding box center [483, 138] width 113 height 19
paste input "71"
type input "719"
click at [400, 194] on div "Changed to" at bounding box center [403, 203] width 35 height 87
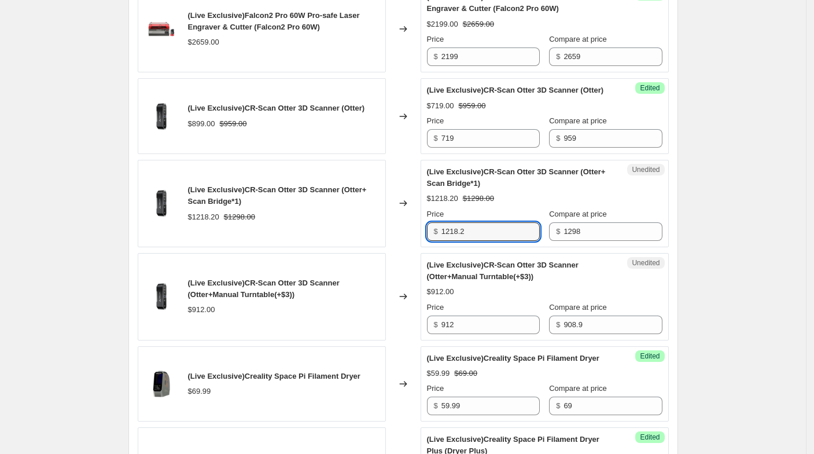
drag, startPoint x: 454, startPoint y: 242, endPoint x: 413, endPoint y: 238, distance: 40.6
click at [414, 238] on div "(Live Exclusive)CR-Scan Otter 3D Scanner (Otter+ Scan Bridge*1) $1218.20 $1298.…" at bounding box center [403, 203] width 531 height 87
type input "974.36"
click at [357, 223] on div "$1218.20 $1298.00" at bounding box center [283, 217] width 191 height 12
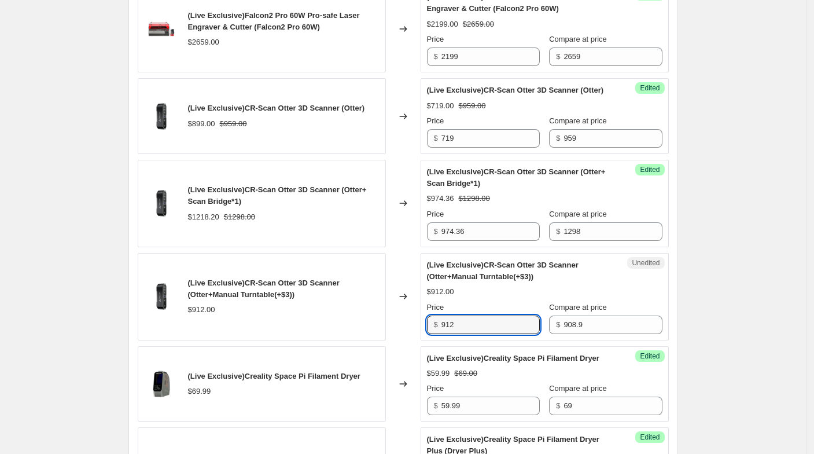
drag, startPoint x: 443, startPoint y: 325, endPoint x: 405, endPoint y: 329, distance: 38.4
click at [405, 329] on div "(Live Exclusive)CR-Scan Otter 3D Scanner (Otter+Manual Turntable(+$3)) $912.00 …" at bounding box center [403, 296] width 531 height 87
type input "722"
click at [405, 329] on div "Changed to" at bounding box center [403, 296] width 35 height 87
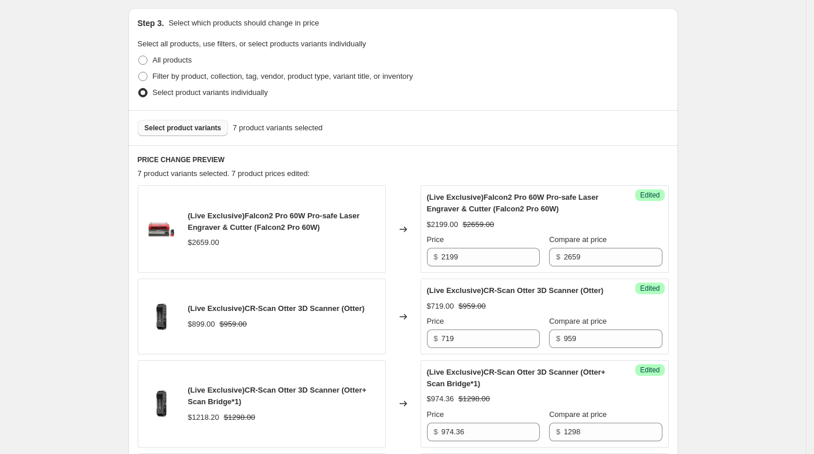
scroll to position [131, 0]
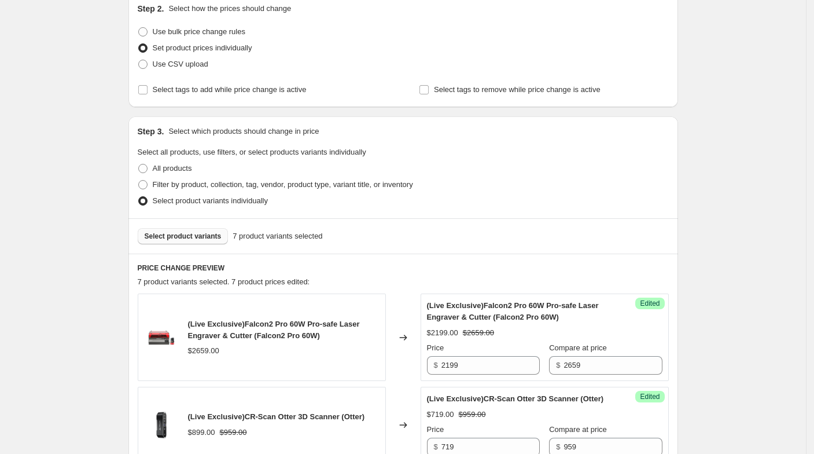
click at [181, 233] on span "Select product variants" at bounding box center [183, 235] width 77 height 9
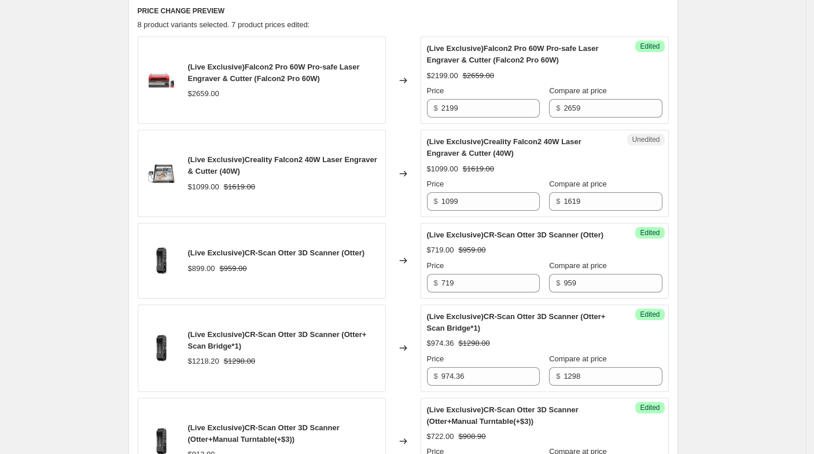
scroll to position [452, 0]
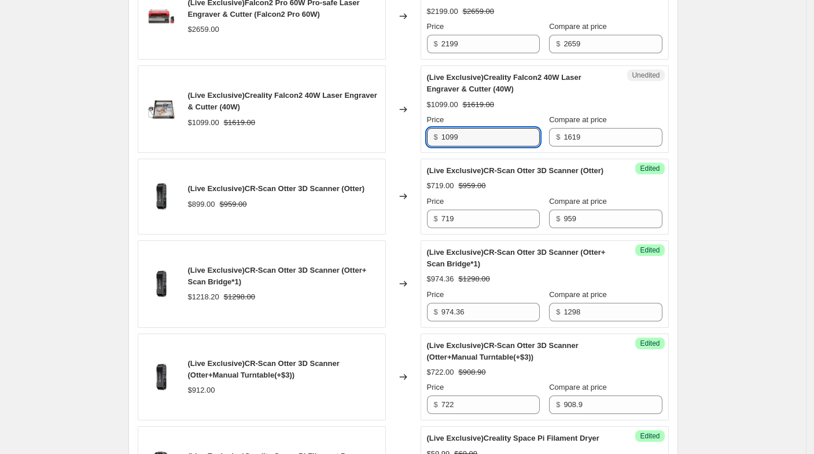
paste input "7"
drag, startPoint x: 470, startPoint y: 135, endPoint x: 429, endPoint y: 130, distance: 42.0
click at [429, 130] on div "Unedited (Live Exclusive)Creality Falcon2 40W Laser Engraver & Cutter (40W) $10…" at bounding box center [545, 108] width 248 height 87
type input "799"
click at [411, 130] on div "Changed to" at bounding box center [403, 108] width 35 height 87
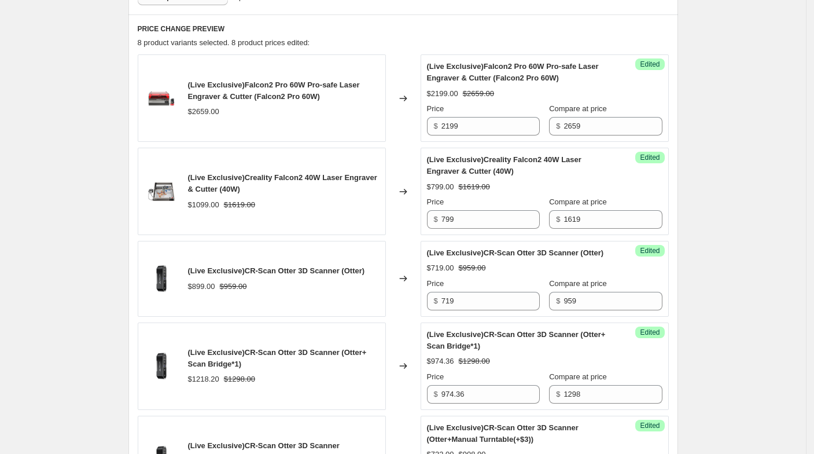
scroll to position [324, 0]
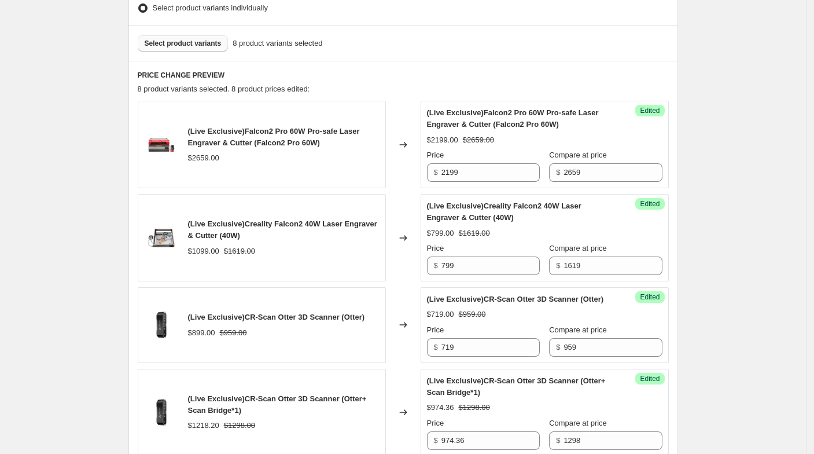
click at [182, 41] on span "Select product variants" at bounding box center [183, 43] width 77 height 9
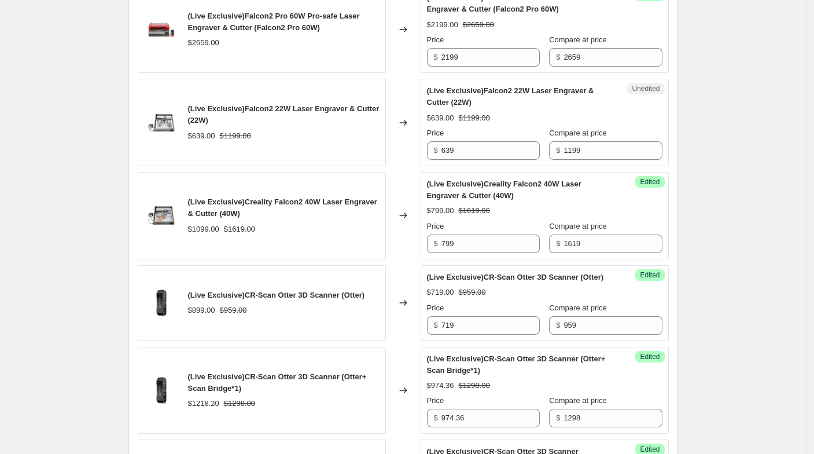
scroll to position [388, 0]
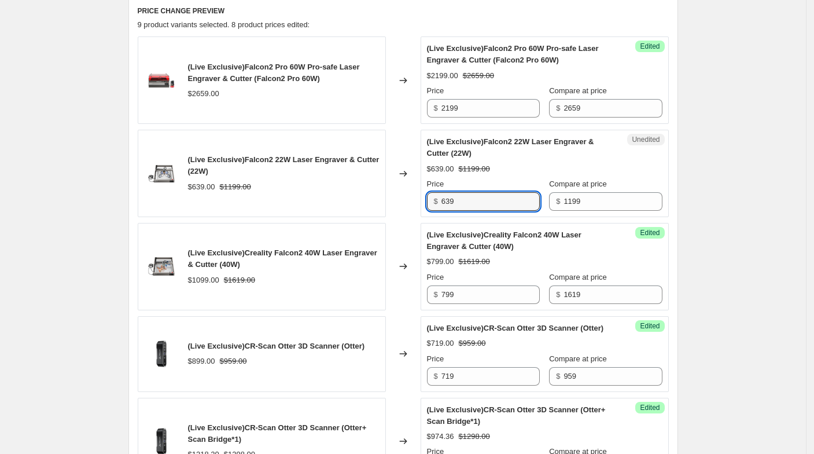
paste input "5"
drag, startPoint x: 462, startPoint y: 197, endPoint x: 400, endPoint y: 192, distance: 62.7
click at [400, 192] on div "(Live Exclusive)Falcon2 22W Laser Engraver & Cutter (22W) $639.00 $1199.00 Chan…" at bounding box center [403, 173] width 531 height 87
type input "539"
click at [344, 175] on div "(Live Exclusive)Falcon2 22W Laser Engraver & Cutter (22W)" at bounding box center [283, 165] width 191 height 23
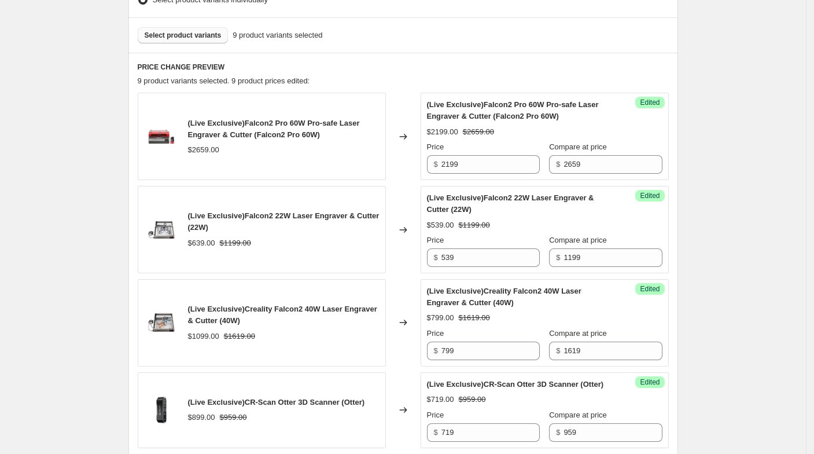
scroll to position [260, 0]
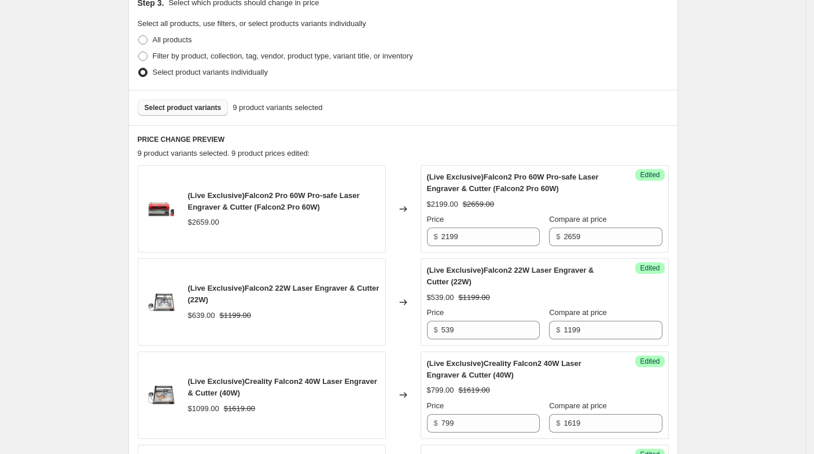
click at [179, 108] on span "Select product variants" at bounding box center [183, 107] width 77 height 9
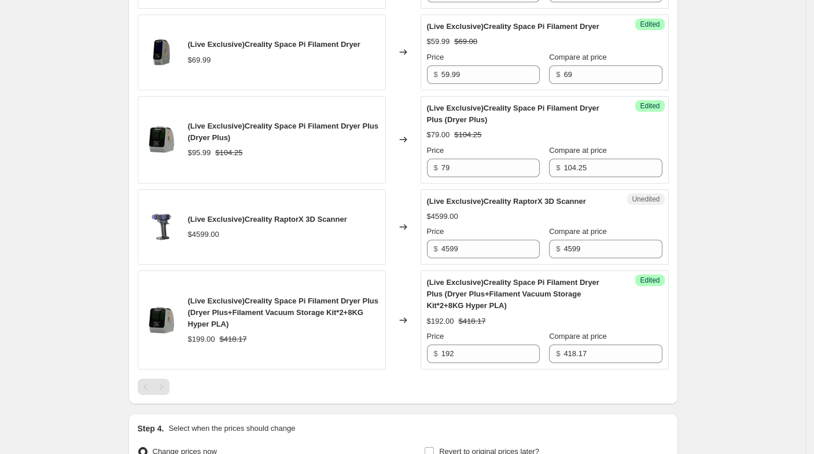
scroll to position [1031, 0]
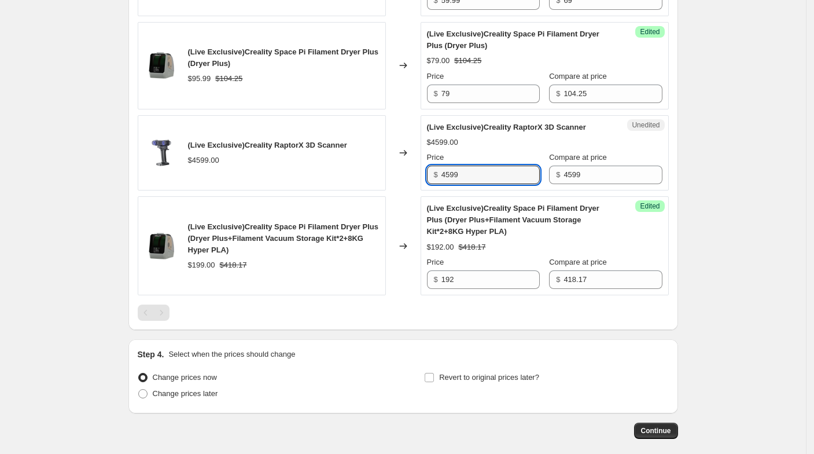
paste input "3"
drag, startPoint x: 475, startPoint y: 193, endPoint x: 396, endPoint y: 185, distance: 79.2
click at [396, 185] on div "(Live Exclusive)Creality RaptorX 3D Scanner $4599.00 Changed to Unedited (Live …" at bounding box center [403, 153] width 531 height 76
type input "3599"
click at [396, 185] on div "Changed to" at bounding box center [403, 153] width 35 height 76
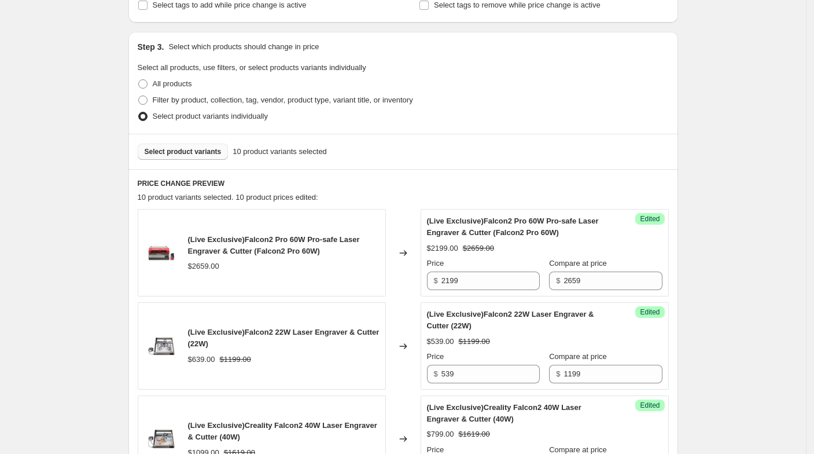
scroll to position [196, 0]
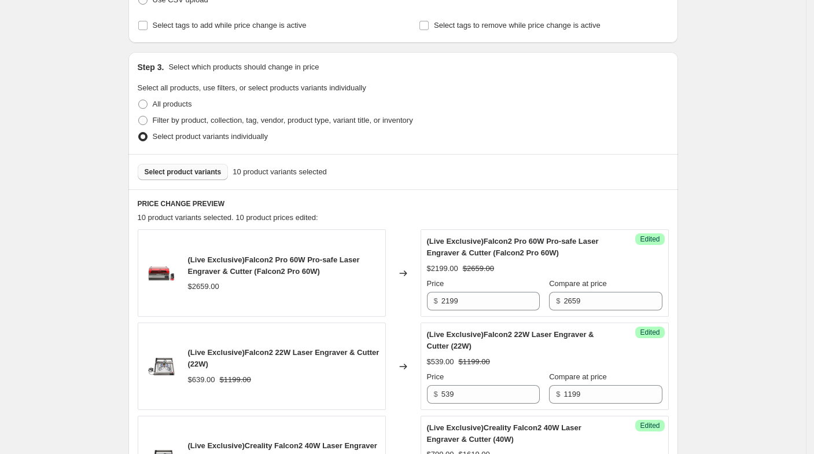
click at [187, 172] on span "Select product variants" at bounding box center [183, 171] width 77 height 9
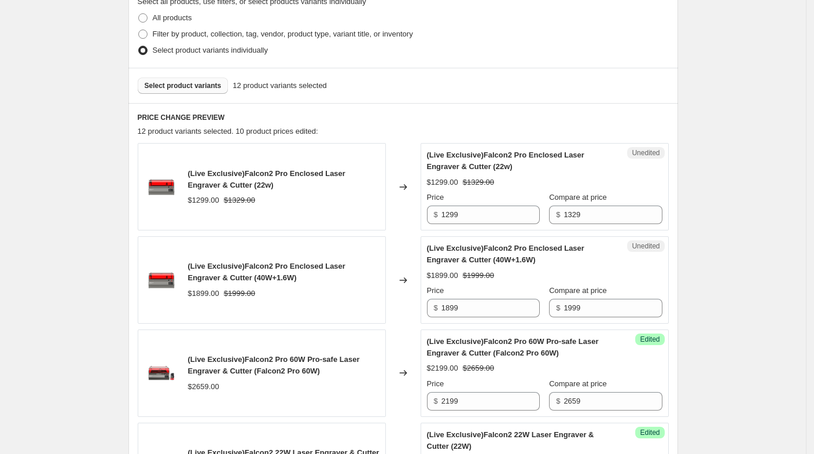
scroll to position [388, 0]
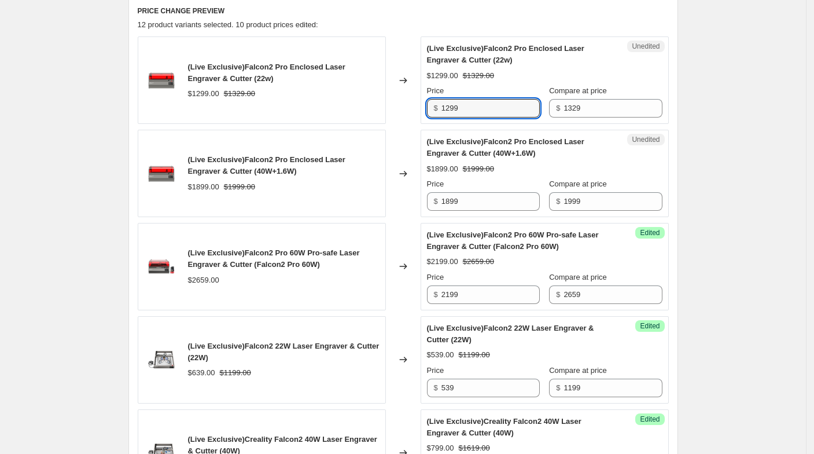
drag, startPoint x: 469, startPoint y: 106, endPoint x: 421, endPoint y: 103, distance: 47.5
click at [421, 103] on div "(Live Exclusive)Falcon2 Pro Enclosed Laser Engraver & Cutter (22w) $1299.00 $13…" at bounding box center [403, 79] width 531 height 87
paste input "05"
type input "1059"
click at [405, 104] on div "Changed to" at bounding box center [403, 79] width 35 height 87
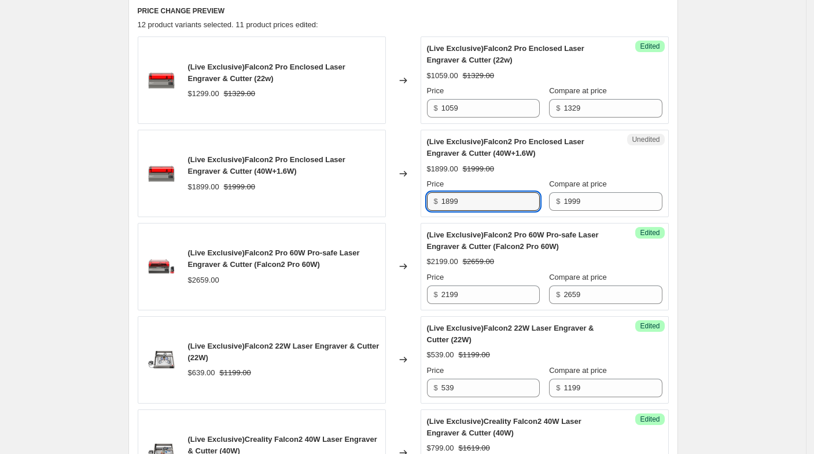
paste input "5"
drag, startPoint x: 473, startPoint y: 197, endPoint x: 388, endPoint y: 188, distance: 84.9
click at [408, 197] on div "(Live Exclusive)Falcon2 Pro Enclosed Laser Engraver & Cutter (40W+1.6W) $1899.0…" at bounding box center [403, 173] width 531 height 87
type input "1599"
click at [340, 164] on div "(Live Exclusive)Falcon2 Pro Enclosed Laser Engraver & Cutter (40W+1.6W)" at bounding box center [283, 165] width 191 height 23
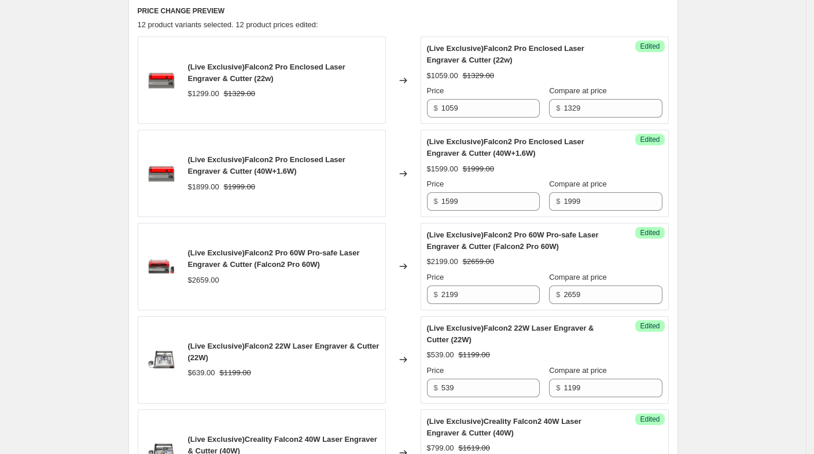
scroll to position [324, 0]
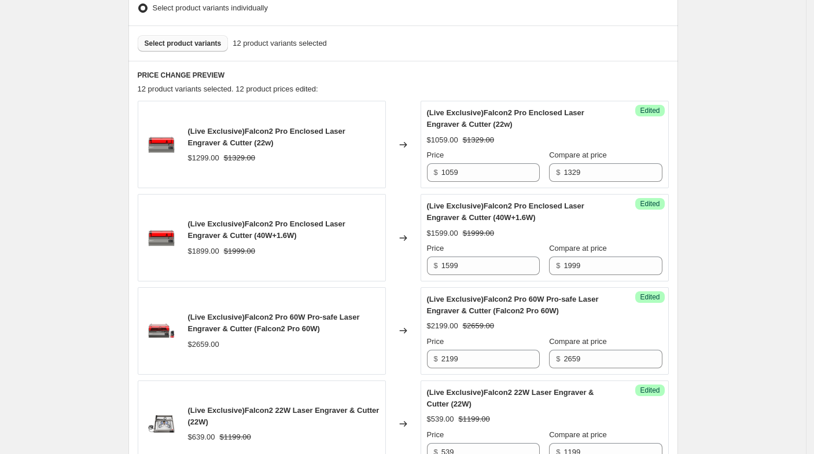
click at [185, 50] on button "Select product variants" at bounding box center [183, 43] width 91 height 16
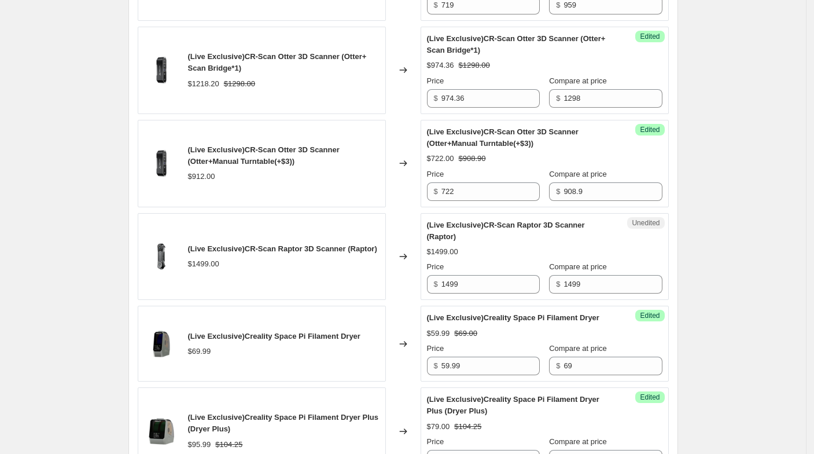
scroll to position [967, 0]
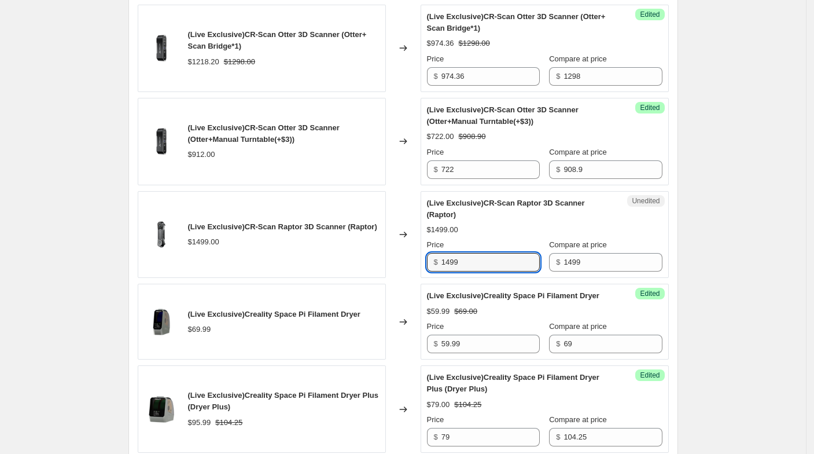
drag, startPoint x: 473, startPoint y: 267, endPoint x: 417, endPoint y: 263, distance: 56.3
click at [417, 263] on div "(Live Exclusive)CR-Scan Raptor 3D Scanner (Raptor) $1499.00 Changed to Unedited…" at bounding box center [403, 234] width 531 height 87
type input "1099"
click at [419, 311] on div "Changed to" at bounding box center [403, 321] width 35 height 76
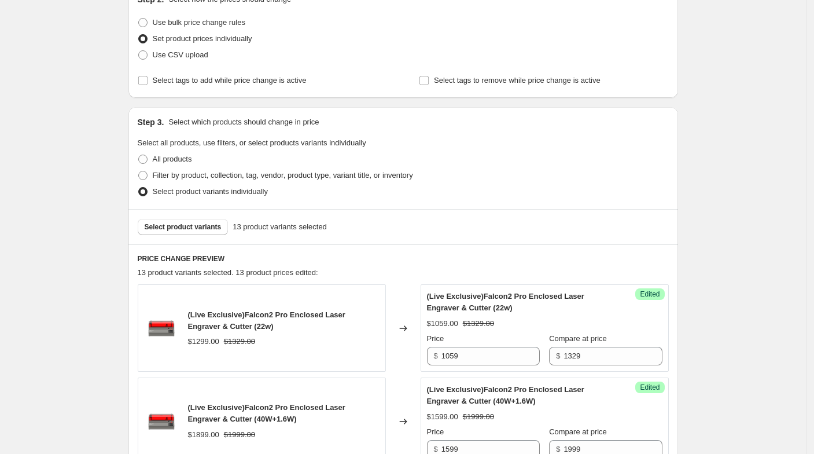
scroll to position [97, 0]
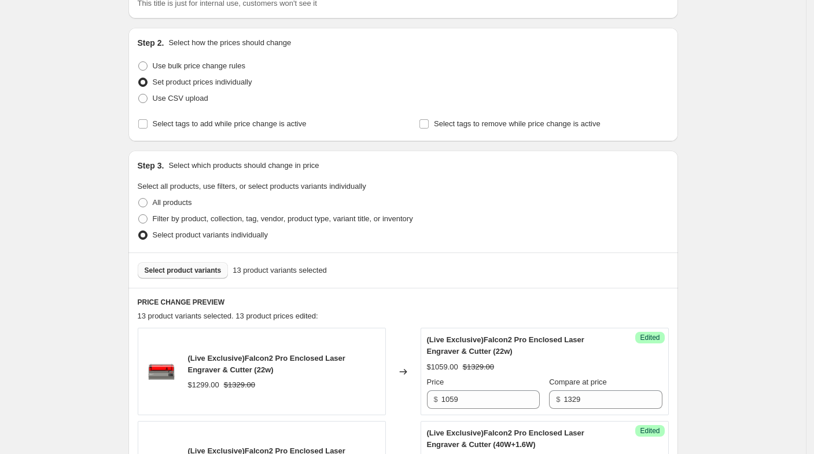
click at [187, 275] on button "Select product variants" at bounding box center [183, 270] width 91 height 16
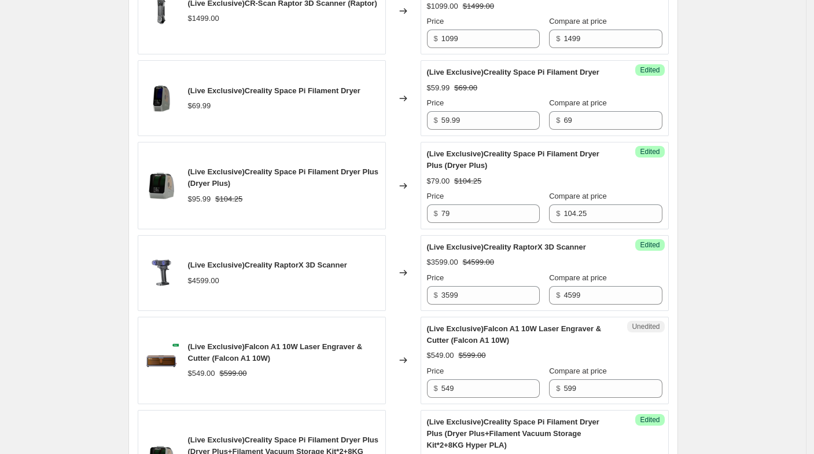
scroll to position [1447, 0]
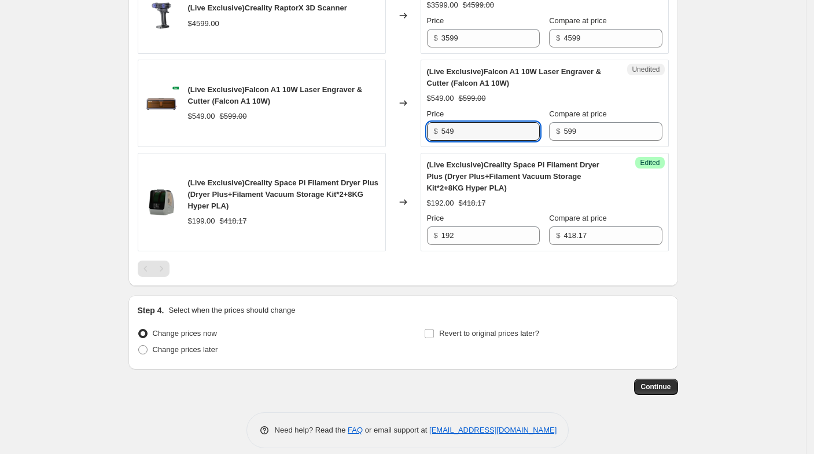
paste input "49"
drag, startPoint x: 460, startPoint y: 145, endPoint x: 428, endPoint y: 139, distance: 32.9
click at [428, 139] on div "Unedited (Live Exclusive)Falcon A1 10W Laser Engraver & Cutter (Falcon A1 10W) …" at bounding box center [545, 103] width 248 height 87
type input "499"
click at [402, 146] on div "Changed to" at bounding box center [403, 103] width 35 height 87
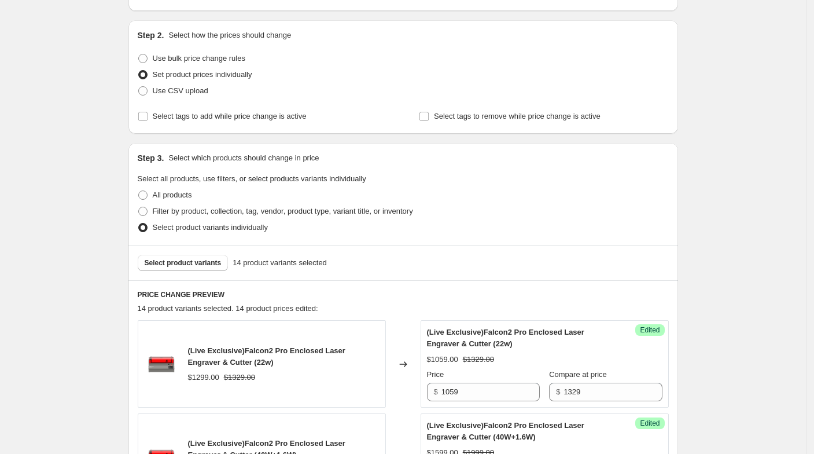
scroll to position [97, 0]
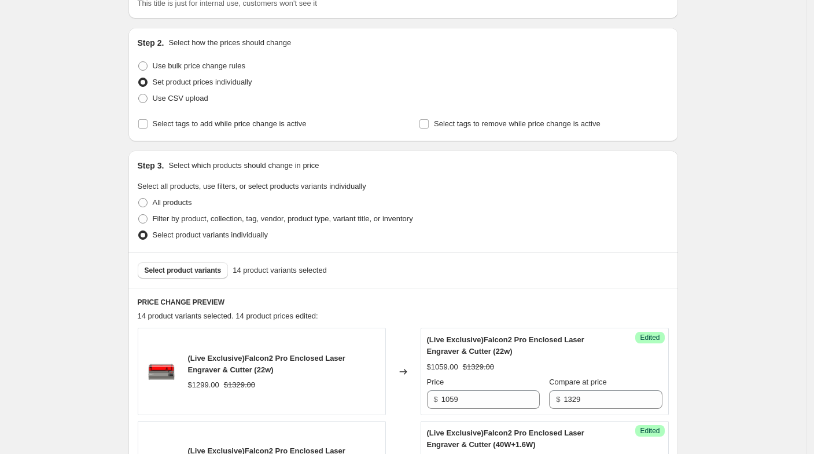
click at [189, 279] on div "Select product variants 14 product variants selected" at bounding box center [403, 269] width 550 height 35
click at [196, 272] on span "Select product variants" at bounding box center [183, 270] width 77 height 9
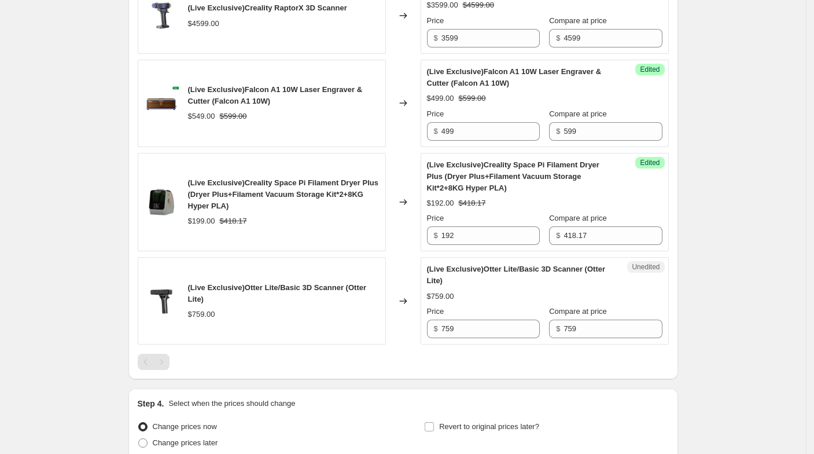
scroll to position [1568, 0]
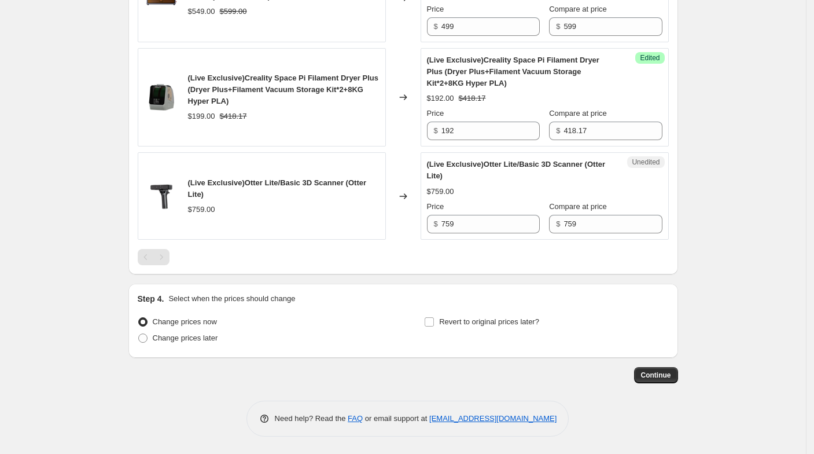
drag, startPoint x: 474, startPoint y: 234, endPoint x: 429, endPoint y: 225, distance: 46.5
click at [429, 225] on div "Unedited (Live Exclusive)Otter Lite/Basic 3D Scanner (Otter Lite) $759.00 Price…" at bounding box center [545, 195] width 248 height 87
drag, startPoint x: 463, startPoint y: 229, endPoint x: 428, endPoint y: 222, distance: 35.5
click at [428, 222] on div "Unedited (Live Exclusive)Otter Lite/Basic 3D Scanner (Otter Lite) $759.00 Price…" at bounding box center [545, 195] width 248 height 87
type input "645"
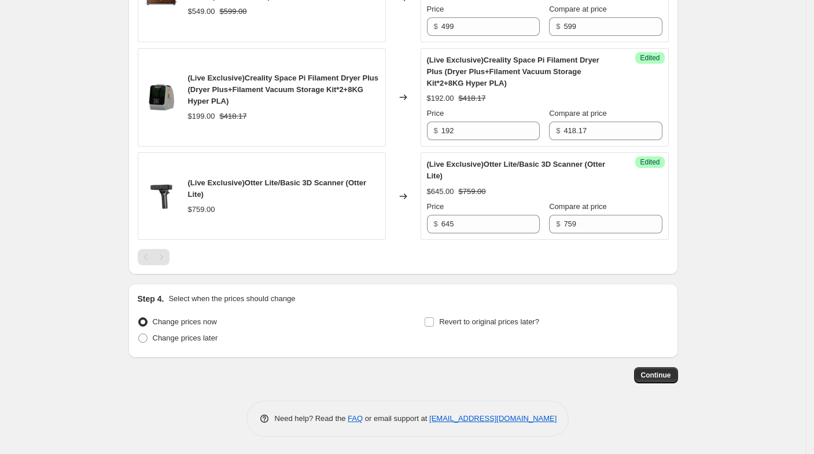
click at [367, 263] on div at bounding box center [403, 257] width 531 height 16
click at [506, 324] on span "Revert to original prices later?" at bounding box center [489, 321] width 100 height 9
click at [434, 324] on input "Revert to original prices later?" at bounding box center [429, 321] width 9 height 9
checkbox input "true"
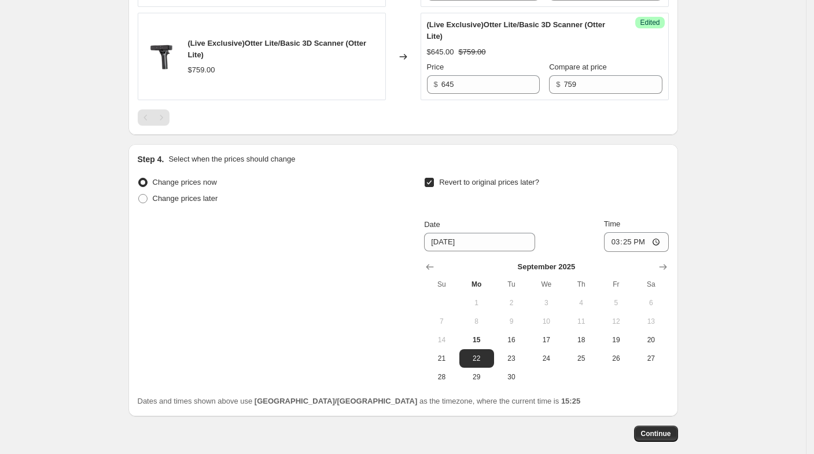
scroll to position [1761, 0]
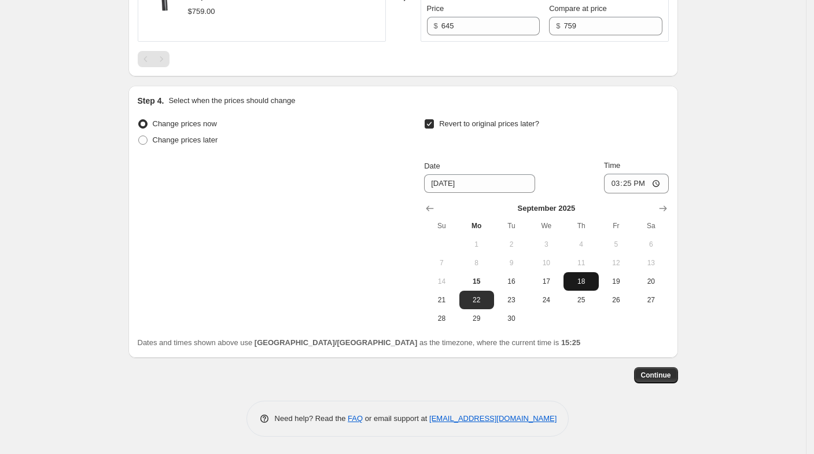
click at [580, 286] on span "18" at bounding box center [580, 281] width 25 height 9
type input "[DATE]"
drag, startPoint x: 554, startPoint y: 159, endPoint x: 621, endPoint y: 198, distance: 77.3
click at [554, 159] on div "Revert to original prices later? Date [DATE] Time 15:[DATE] Mo Tu We Th Fr Sa 1…" at bounding box center [546, 222] width 244 height 212
click at [662, 190] on input "15:25" at bounding box center [636, 184] width 65 height 20
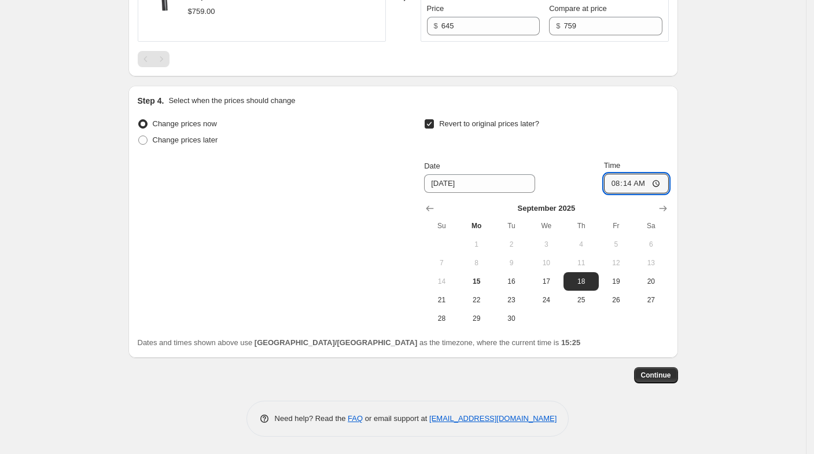
type input "08:14"
click at [668, 380] on span "Continue" at bounding box center [656, 374] width 30 height 9
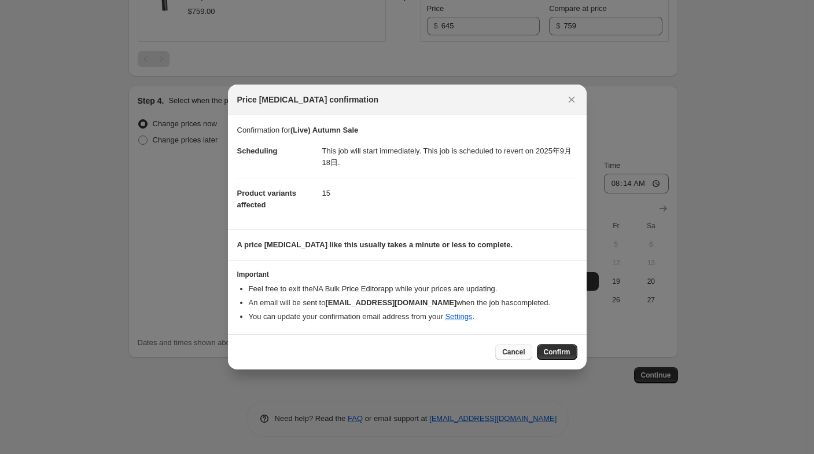
click at [516, 357] on button "Cancel" at bounding box center [513, 352] width 36 height 16
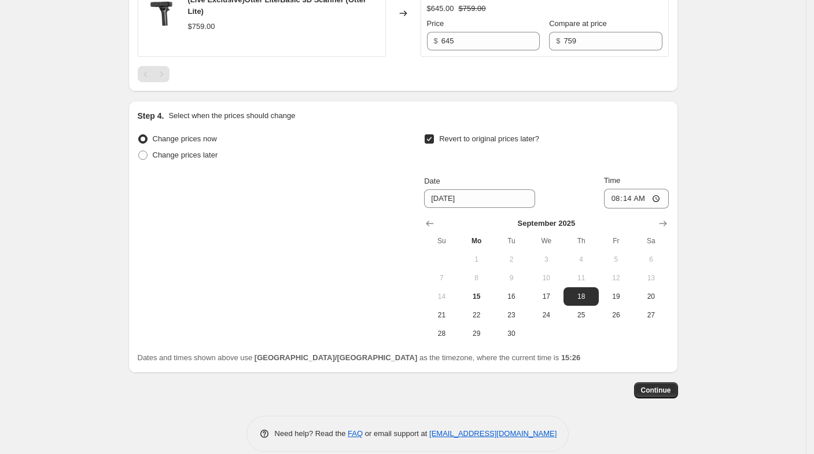
scroll to position [1766, 0]
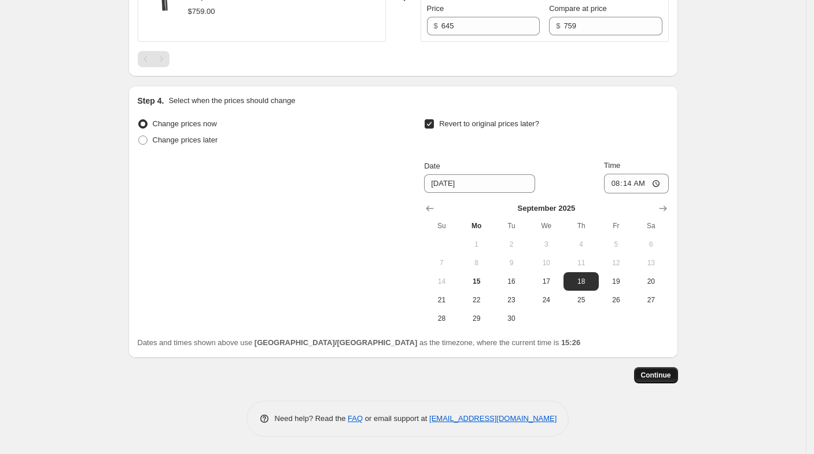
click at [662, 377] on span "Continue" at bounding box center [656, 374] width 30 height 9
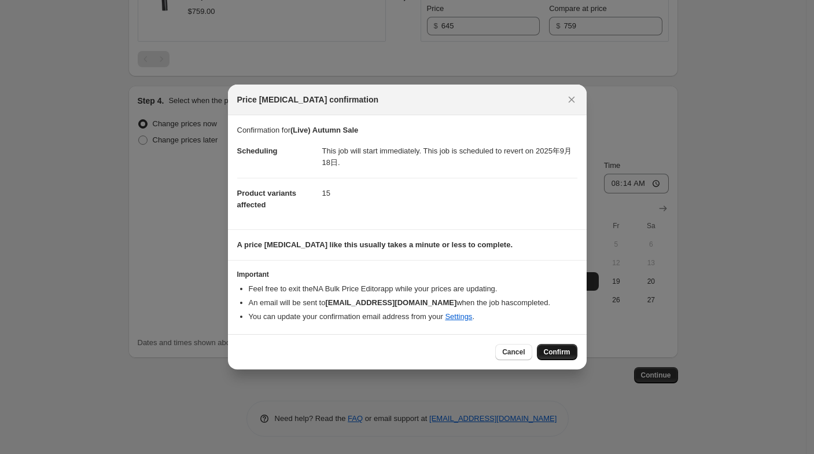
click at [543, 350] on button "Confirm" at bounding box center [557, 352] width 40 height 16
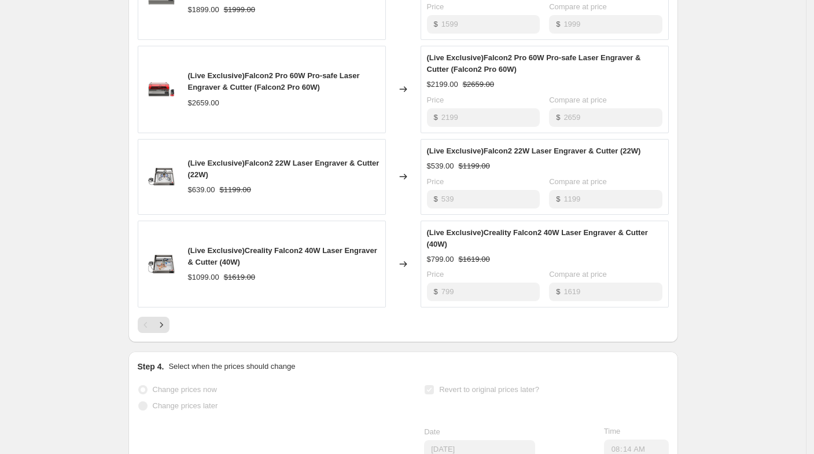
scroll to position [707, 0]
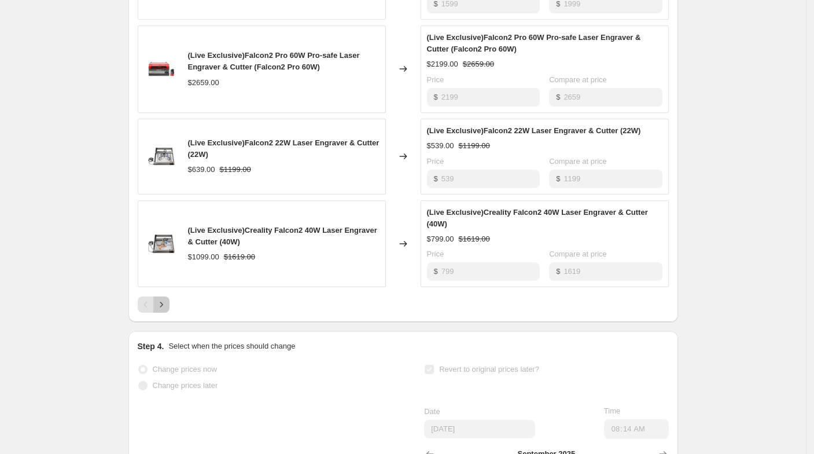
click at [167, 301] on icon "Next" at bounding box center [162, 305] width 12 height 12
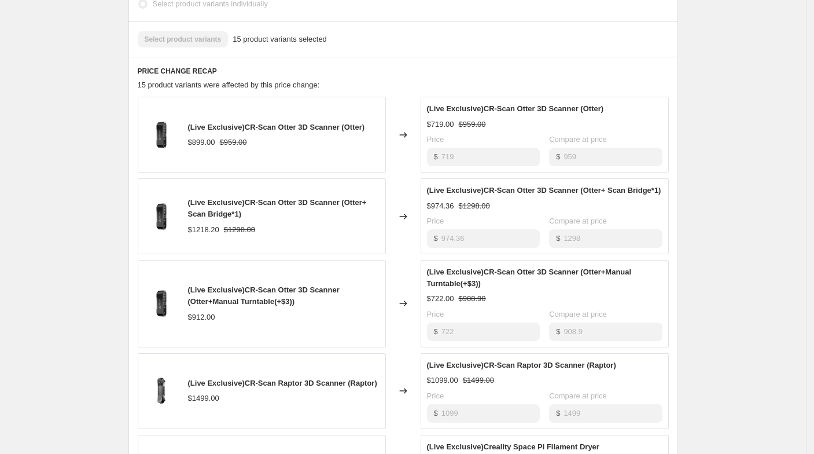
scroll to position [579, 0]
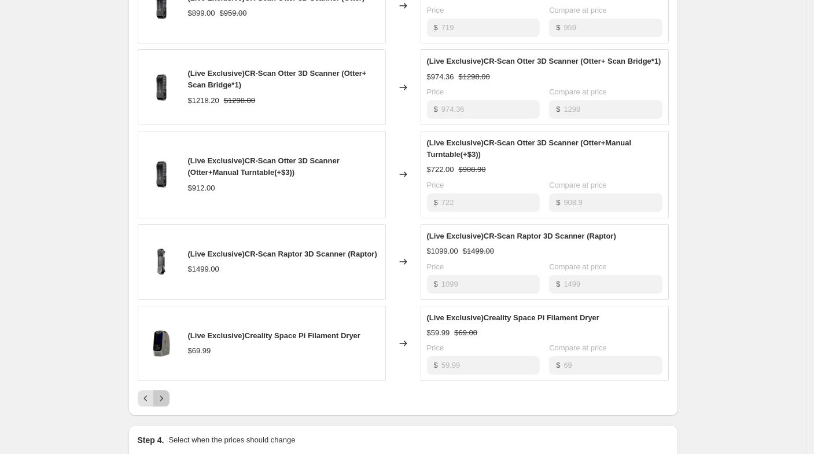
click at [164, 397] on icon "Next" at bounding box center [162, 398] width 12 height 12
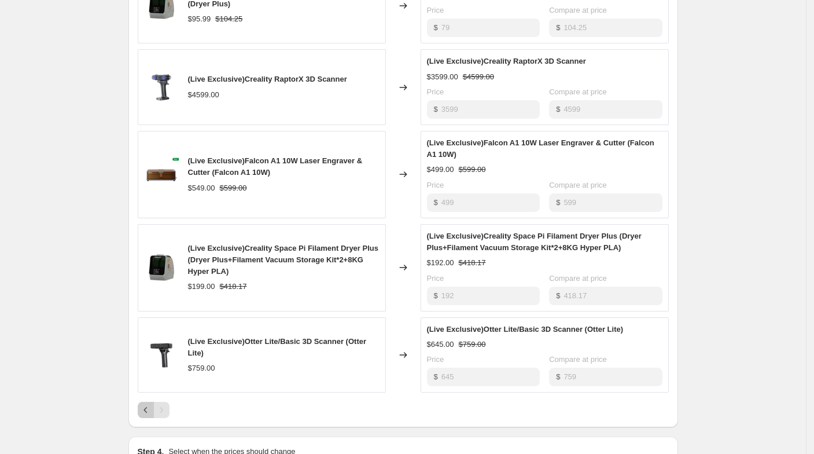
click at [150, 410] on icon "Previous" at bounding box center [146, 410] width 12 height 12
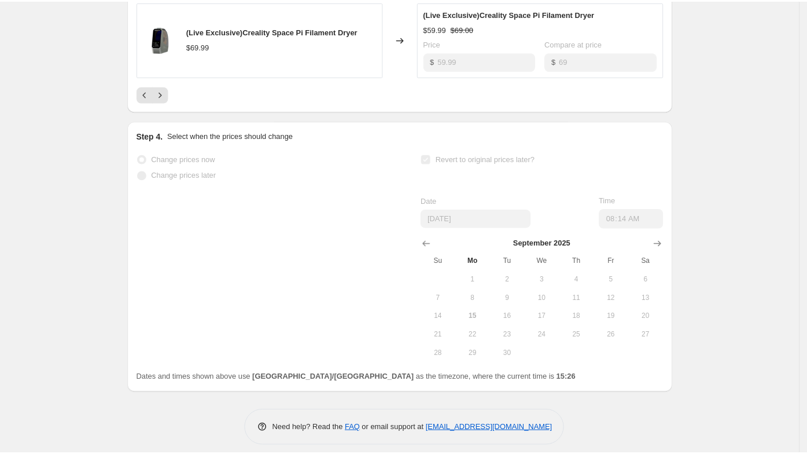
scroll to position [889, 0]
